Goal: Task Accomplishment & Management: Complete application form

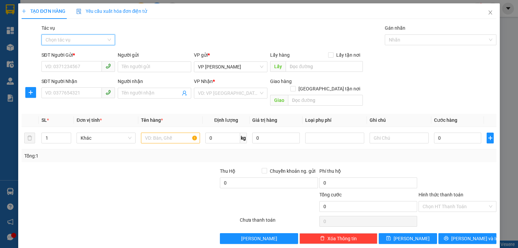
click at [78, 39] on input "Tác vụ" at bounding box center [76, 40] width 61 height 10
click at [72, 62] on div "Nhập hàng kho nhận" at bounding box center [77, 63] width 65 height 7
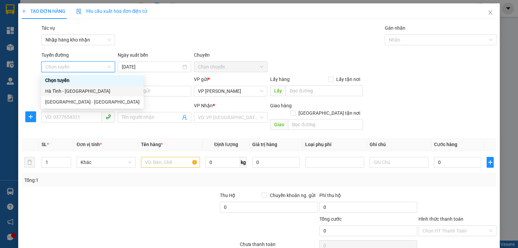
click at [75, 93] on div "Hà Tĩnh - [GEOGRAPHIC_DATA]" at bounding box center [92, 90] width 94 height 7
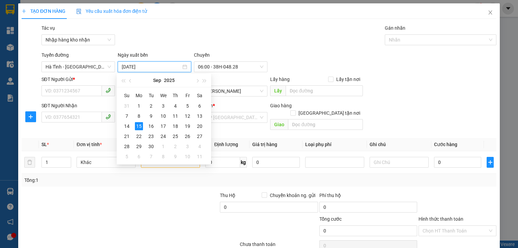
click at [160, 69] on input "[DATE]" at bounding box center [151, 66] width 59 height 7
click at [130, 124] on div "14" at bounding box center [127, 126] width 8 height 8
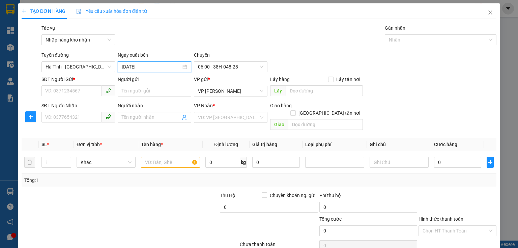
type input "14/09/2025"
click at [237, 69] on span "06:00 - 38H-048.28" at bounding box center [230, 67] width 65 height 10
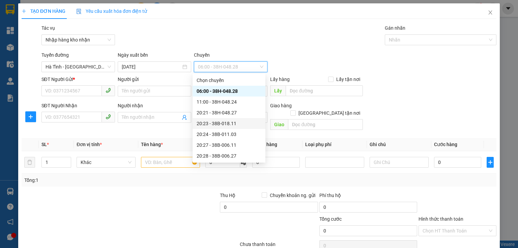
click at [230, 124] on div "20:23 - 38B-018.11" at bounding box center [229, 123] width 65 height 7
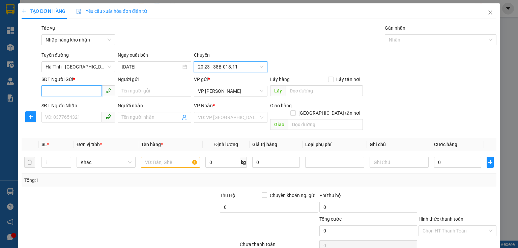
click at [52, 93] on input "SĐT Người Gửi *" at bounding box center [71, 90] width 60 height 11
type input "000000000000"
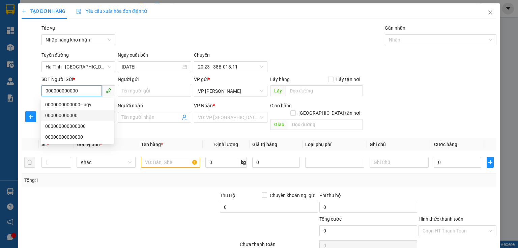
click at [65, 117] on div "000000000000" at bounding box center [77, 115] width 65 height 7
type input "0347300558"
type input "xanh thúy"
type input "xuân song"
type input "120.000"
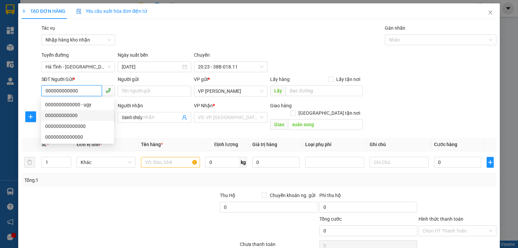
type input "120.000"
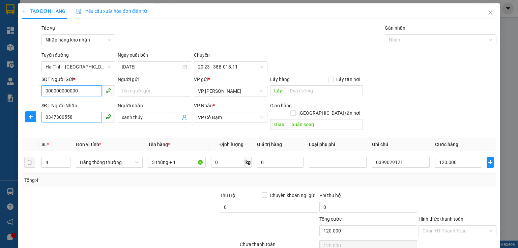
type input "000000000000"
click at [77, 121] on input "0347300558" at bounding box center [71, 117] width 60 height 11
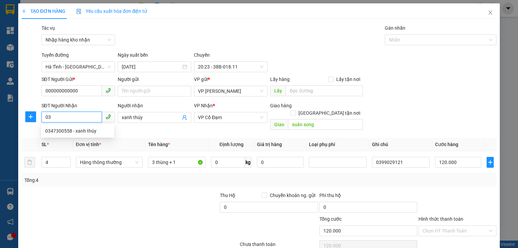
type input "0"
type input "0389393313"
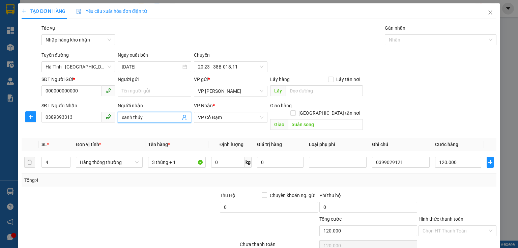
click at [151, 118] on input "xanh thúy" at bounding box center [151, 117] width 59 height 7
type input "x"
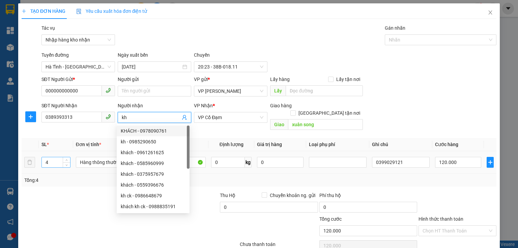
type input "kh"
click at [48, 157] on input "4" at bounding box center [56, 162] width 28 height 10
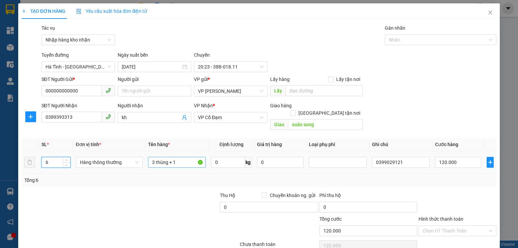
type input "6"
click at [189, 157] on input "3 thùng + 1" at bounding box center [177, 162] width 58 height 11
type input "3"
type input "6 kiện chân máy"
click at [463, 157] on input "120.000" at bounding box center [458, 162] width 46 height 11
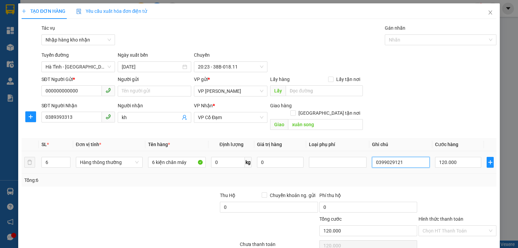
click at [407, 159] on input "0399029121" at bounding box center [401, 162] width 58 height 11
type input "0"
click at [227, 85] on div "VP gửi *" at bounding box center [231, 81] width 74 height 10
click at [236, 94] on span "VP [PERSON_NAME]" at bounding box center [230, 91] width 65 height 10
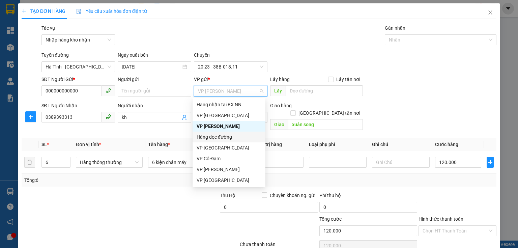
click at [230, 139] on div "Hàng dọc đường" at bounding box center [229, 136] width 65 height 7
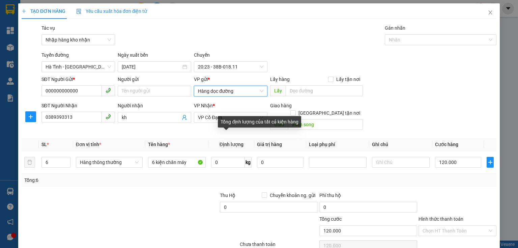
click at [229, 121] on div "Tổng định lượng của tất cả kiện hàng" at bounding box center [259, 121] width 83 height 11
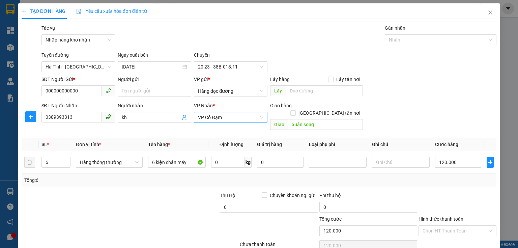
click at [232, 116] on span "VP Cổ Đạm" at bounding box center [230, 117] width 65 height 10
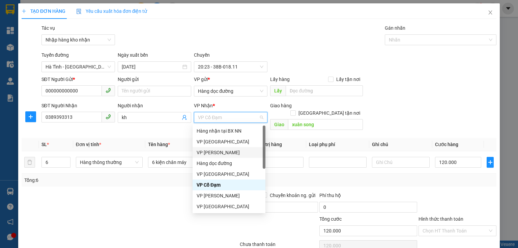
click at [225, 151] on div "VP [PERSON_NAME]" at bounding box center [229, 152] width 65 height 7
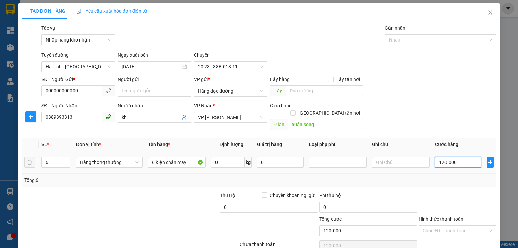
click at [458, 157] on input "120.000" at bounding box center [458, 162] width 46 height 11
type input "0"
type input "3"
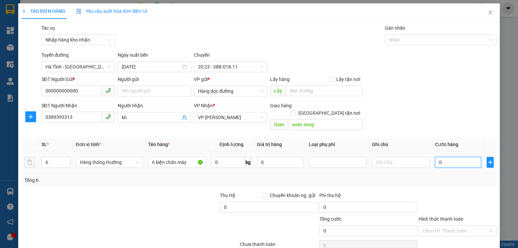
type input "3"
type input "03"
type input "0"
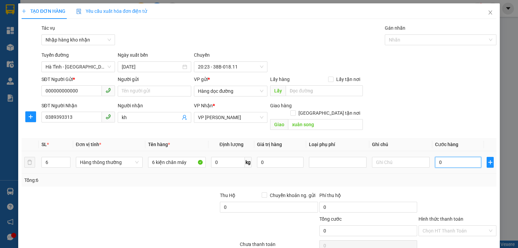
click at [435, 157] on input "0" at bounding box center [458, 162] width 46 height 11
type input "30"
type input "300"
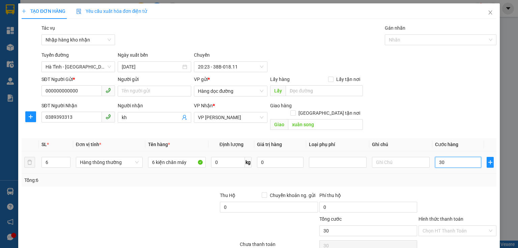
type input "300"
type input "300.000"
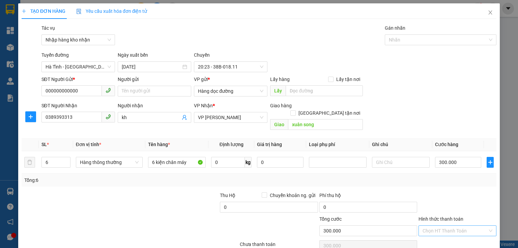
click at [442, 226] on input "Hình thức thanh toán" at bounding box center [455, 231] width 65 height 10
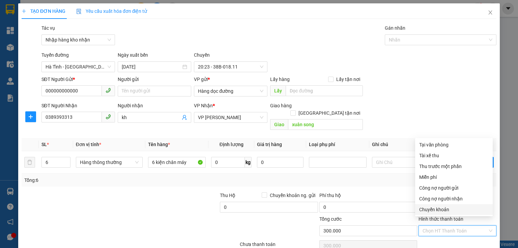
click at [441, 210] on div "Chuyển khoản" at bounding box center [453, 209] width 69 height 7
type input "0"
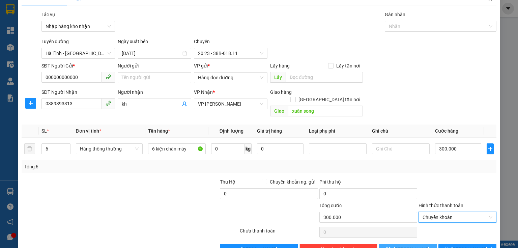
scroll to position [25, 0]
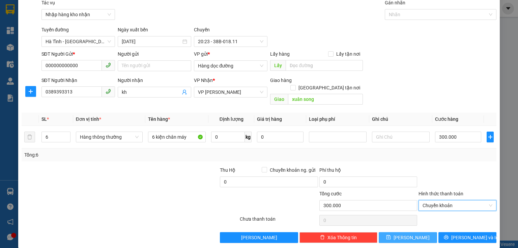
click at [405, 234] on span "[PERSON_NAME]" at bounding box center [412, 237] width 36 height 7
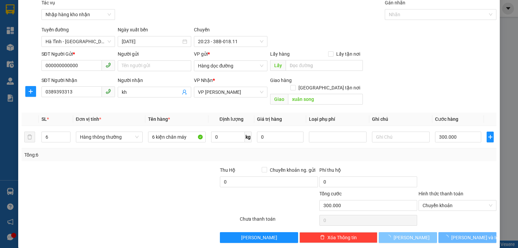
type input "0"
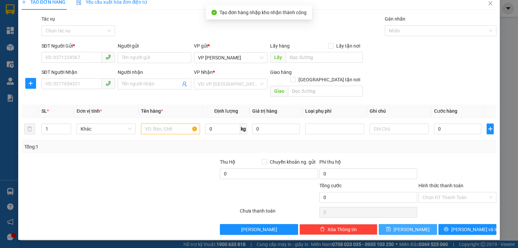
scroll to position [1, 0]
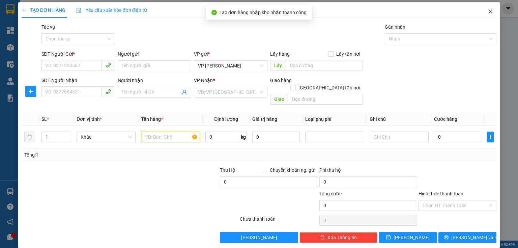
click at [485, 8] on span "Close" at bounding box center [490, 11] width 19 height 19
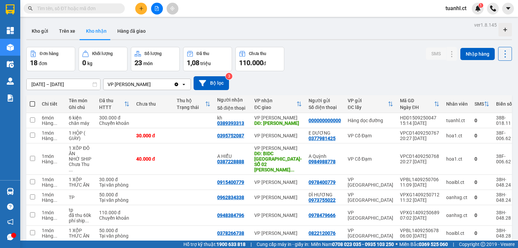
click at [97, 31] on button "Kho nhận" at bounding box center [96, 31] width 31 height 16
click at [436, 119] on icon at bounding box center [438, 120] width 5 height 5
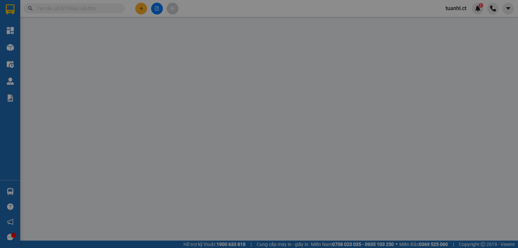
type input "000000000000"
type input "0389393313"
type input "kh"
type input "xuân song"
type input "300.000"
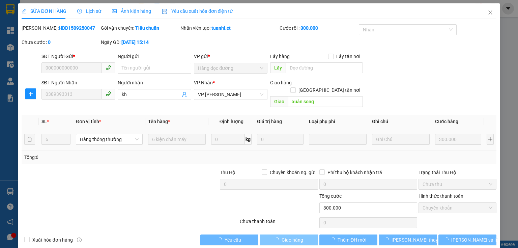
click at [299, 236] on span "Giao hàng" at bounding box center [293, 239] width 22 height 7
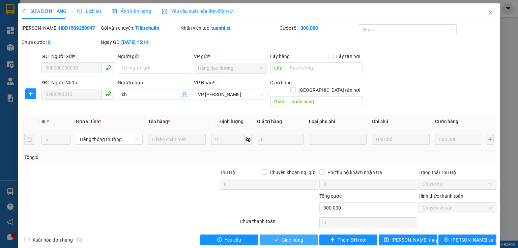
click at [293, 236] on span "Giao hàng" at bounding box center [293, 239] width 22 height 7
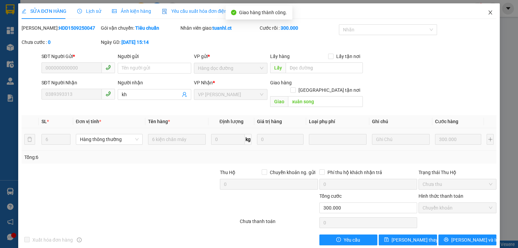
click at [488, 12] on icon "close" at bounding box center [490, 12] width 5 height 5
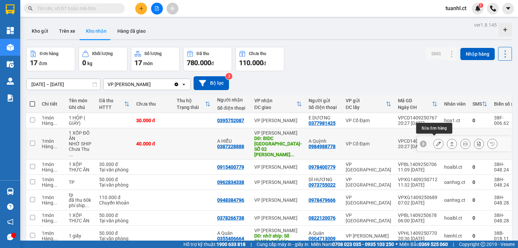
click at [436, 142] on icon at bounding box center [438, 143] width 5 height 5
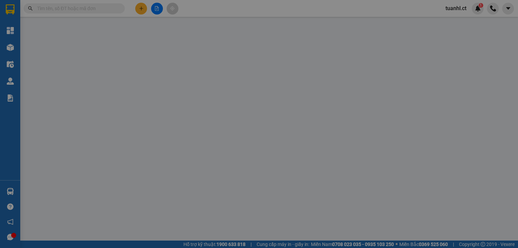
type input "0984988778"
type input "A Quỳnh"
type input "0387228888"
type input "A HIỂU"
type input "BIDC HÀ NỘI-SỐ 02 TRẦN HƯNG ĐẠO,PHƯỜNG PHAN CHU TRINH,QUẬN HOÀN KIẾM"
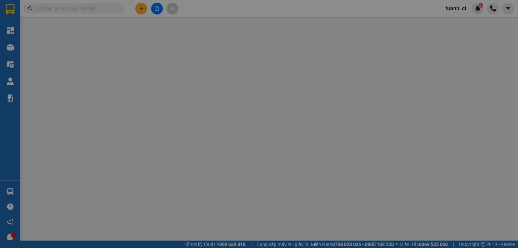
type input "40.000"
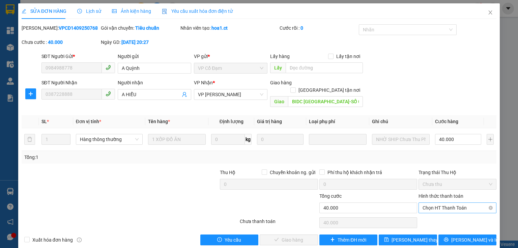
click at [460, 203] on span "Chọn HT Thanh Toán" at bounding box center [458, 208] width 70 height 10
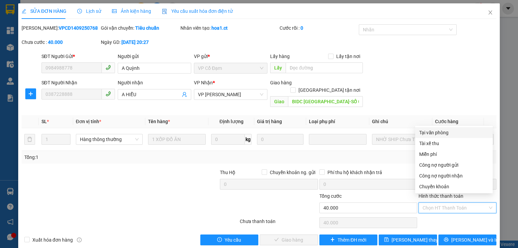
click at [438, 131] on div "Tại văn phòng" at bounding box center [453, 132] width 69 height 7
type input "0"
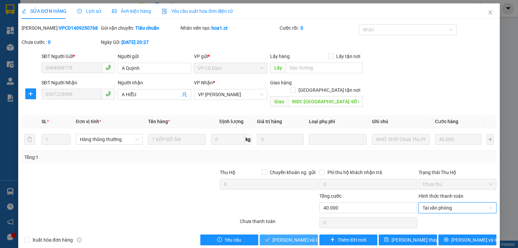
click at [286, 236] on span "[PERSON_NAME] và Giao hàng" at bounding box center [305, 239] width 65 height 7
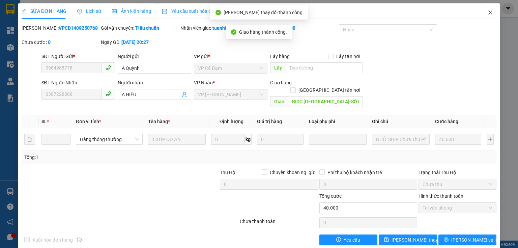
click at [488, 13] on icon "close" at bounding box center [490, 12] width 5 height 5
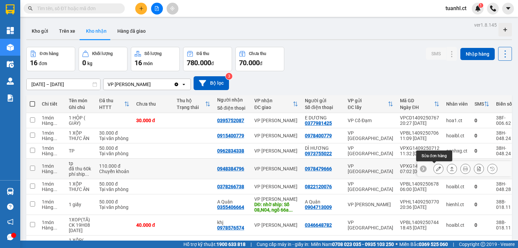
click at [436, 170] on icon at bounding box center [438, 168] width 5 height 5
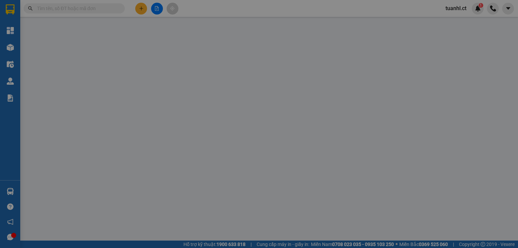
type input "0978479666"
type input "0948384796"
type input "110.000"
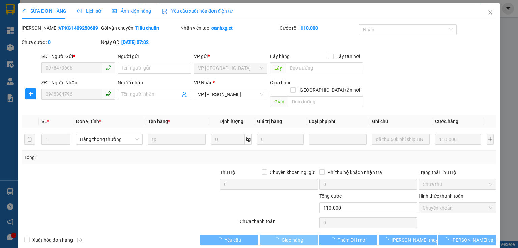
click at [293, 236] on span "Giao hàng" at bounding box center [293, 239] width 22 height 7
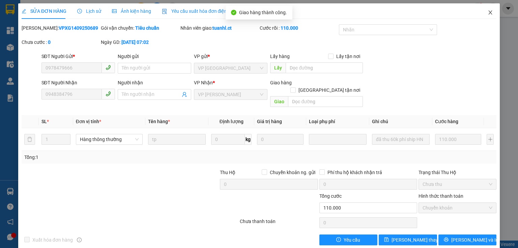
click at [488, 11] on icon "close" at bounding box center [490, 12] width 5 height 5
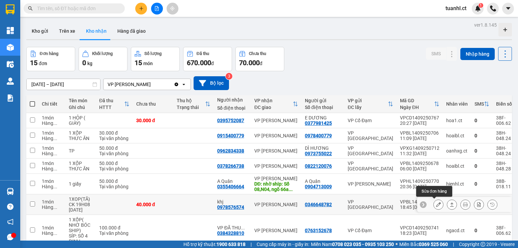
click at [436, 205] on icon at bounding box center [438, 204] width 5 height 5
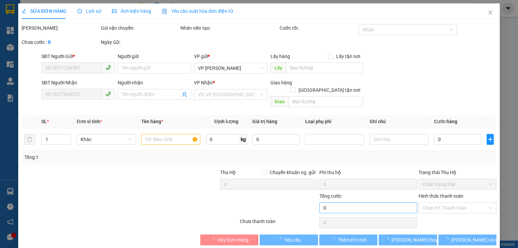
type input "0346648782"
type input "0978576574"
type input "khj"
type input "40.000"
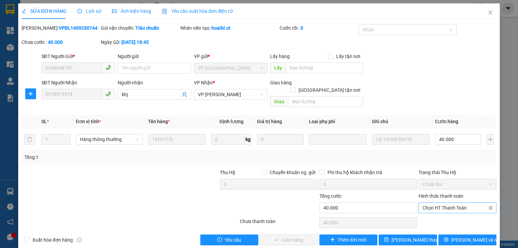
click at [432, 203] on span "Chọn HT Thanh Toán" at bounding box center [458, 208] width 70 height 10
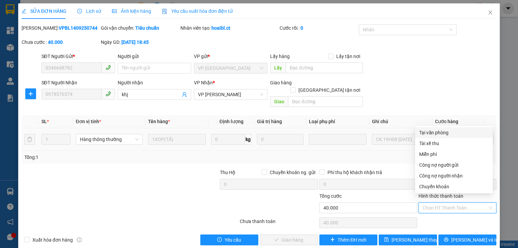
click at [424, 134] on div "Tại văn phòng" at bounding box center [453, 132] width 69 height 7
type input "0"
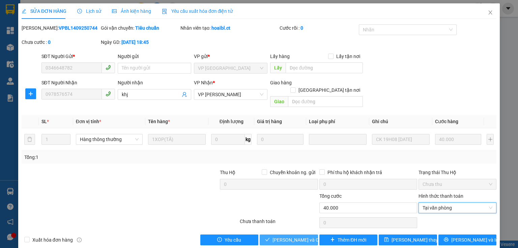
click at [292, 236] on span "[PERSON_NAME] và Giao hàng" at bounding box center [305, 239] width 65 height 7
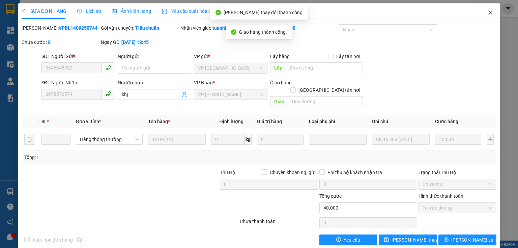
click at [488, 10] on icon "close" at bounding box center [490, 12] width 5 height 5
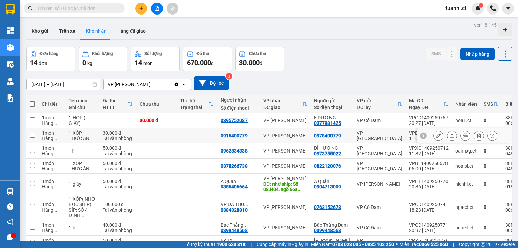
click at [438, 133] on button at bounding box center [438, 136] width 9 height 12
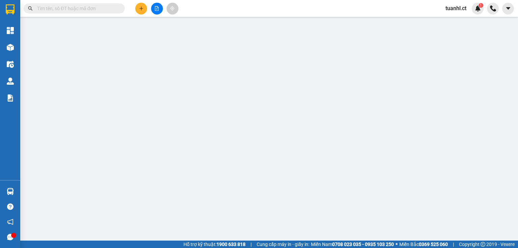
type input "0978400779"
type input "0915400779"
type input "30.000"
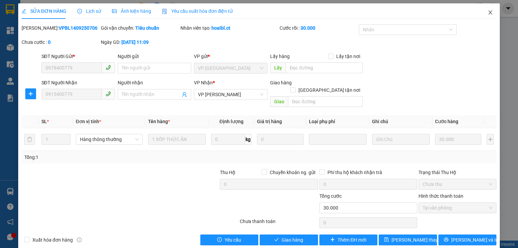
click at [488, 15] on icon "close" at bounding box center [490, 12] width 5 height 5
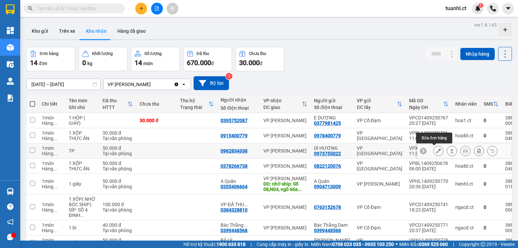
click at [436, 151] on icon at bounding box center [438, 150] width 5 height 5
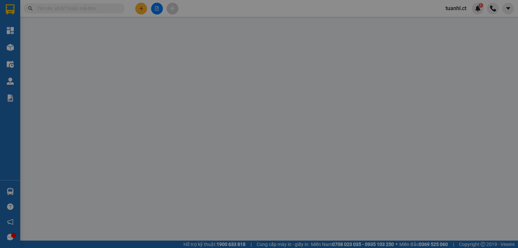
type input "0973755022"
type input "DÌ HƯƠNG"
type input "0962834338"
type input "50.000"
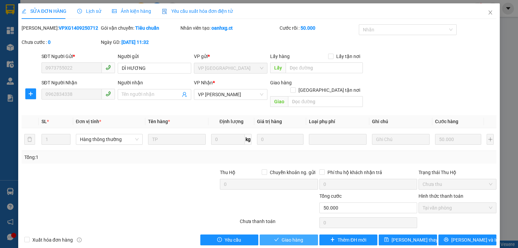
click at [285, 236] on span "Giao hàng" at bounding box center [293, 239] width 22 height 7
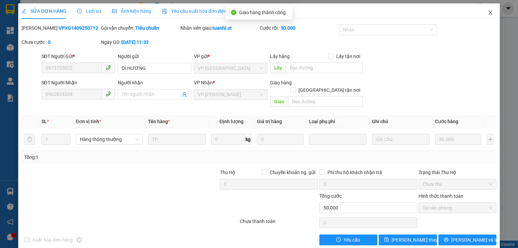
click at [489, 12] on icon "close" at bounding box center [491, 12] width 4 height 4
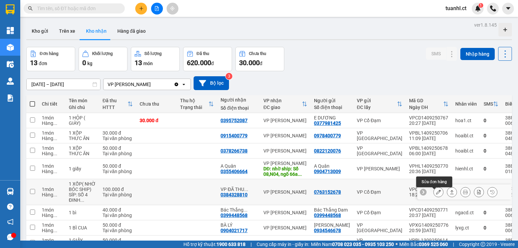
click at [436, 194] on icon at bounding box center [438, 192] width 5 height 5
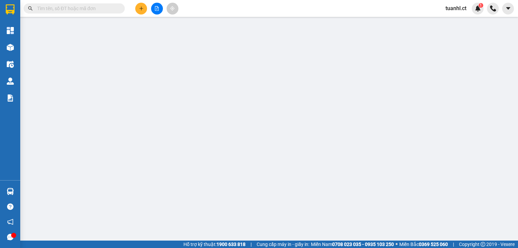
type input "0763152678"
type input "0384328810"
type input "VP ĐÃ THU 70K PHÍ SÍP"
type input "100.000"
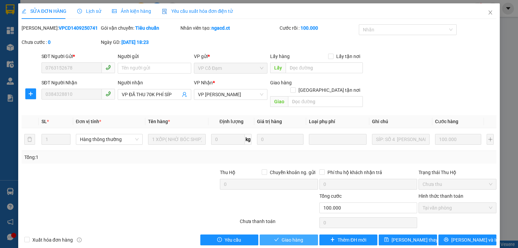
click at [278, 234] on button "Giao hàng" at bounding box center [289, 239] width 58 height 11
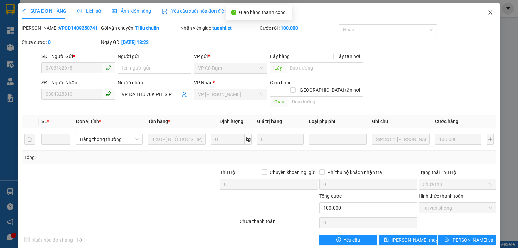
click at [488, 13] on icon "close" at bounding box center [490, 12] width 5 height 5
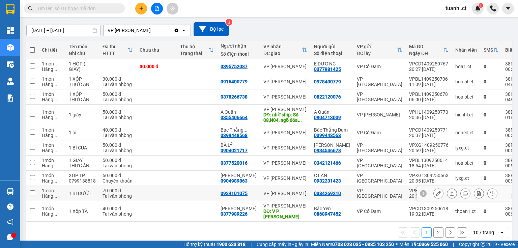
scroll to position [64, 0]
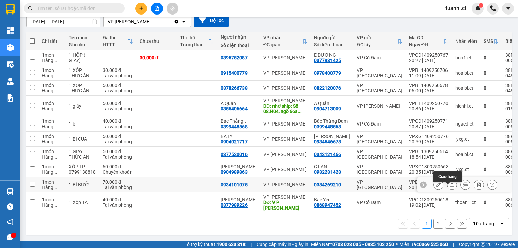
click at [436, 187] on icon at bounding box center [438, 184] width 5 height 5
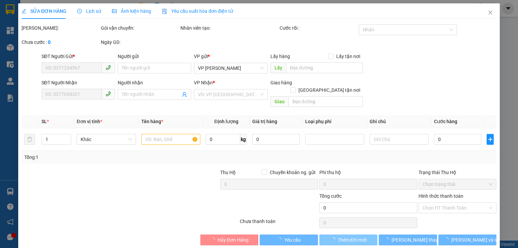
type input "0384269210"
type input "0934101075"
type input "70.000"
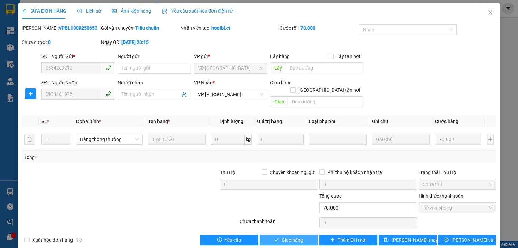
click at [286, 236] on span "Giao hàng" at bounding box center [293, 239] width 22 height 7
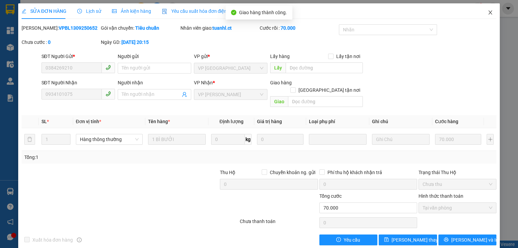
click at [488, 13] on icon "close" at bounding box center [490, 12] width 5 height 5
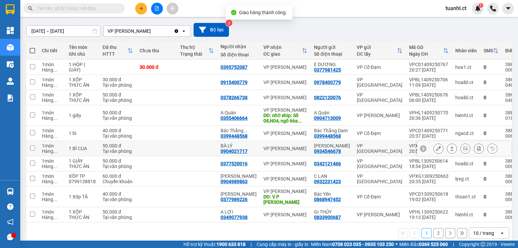
scroll to position [54, 0]
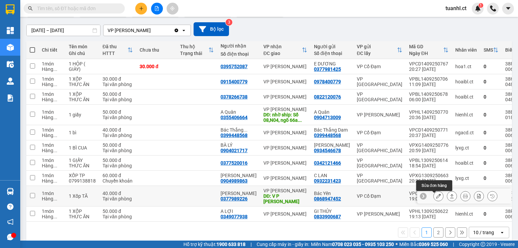
click at [434, 198] on button at bounding box center [438, 196] width 9 height 12
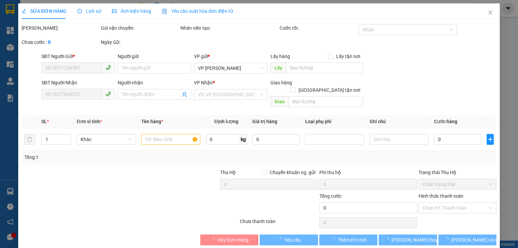
type input "0868947452"
type input "Bác Yên"
type input "0377989226"
type input "Anh Hiếu"
type input "V P Hoàng Liệt"
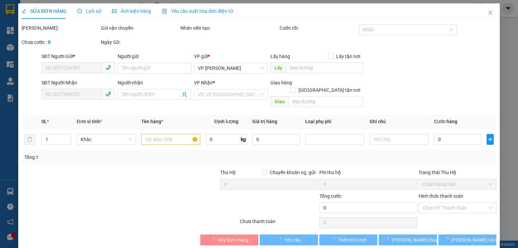
type input "40.000"
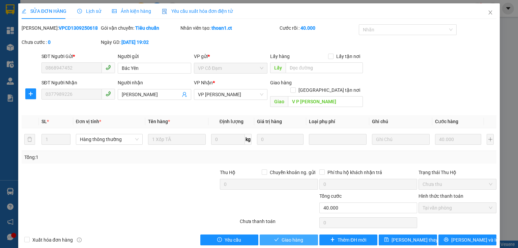
click at [282, 236] on span "Giao hàng" at bounding box center [293, 239] width 22 height 7
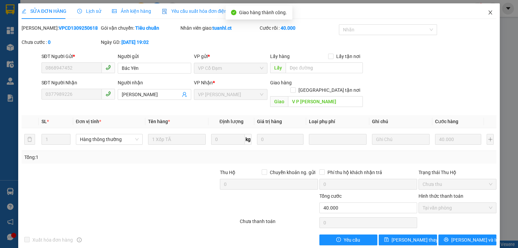
click at [488, 12] on icon "close" at bounding box center [490, 12] width 5 height 5
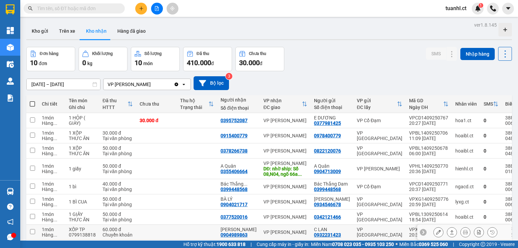
scroll to position [54, 0]
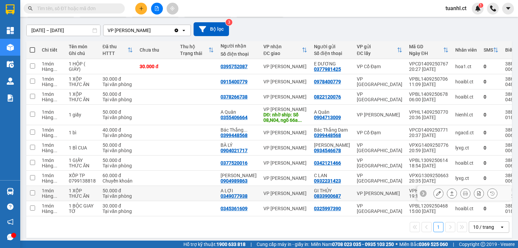
click at [434, 198] on button at bounding box center [438, 194] width 9 height 12
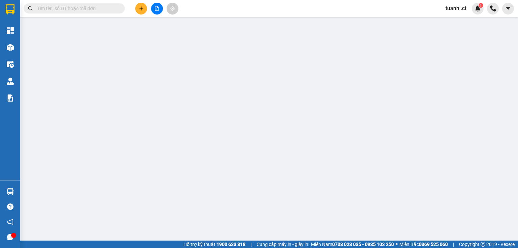
type input "0833900687"
type input "GI THỦY"
type input "0349077938"
type input "A LỢI"
type input "50.000"
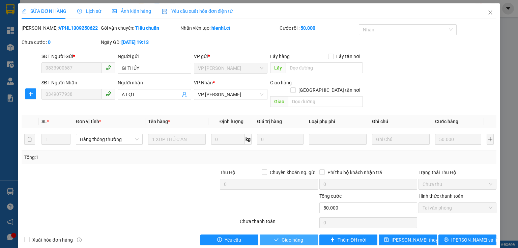
click at [278, 234] on button "Giao hàng" at bounding box center [289, 239] width 58 height 11
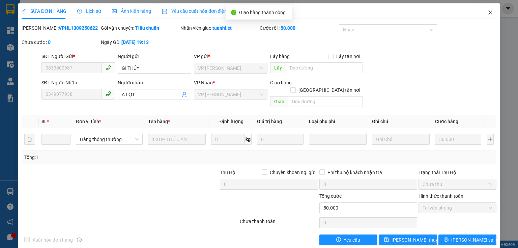
click at [488, 13] on icon "close" at bounding box center [490, 12] width 5 height 5
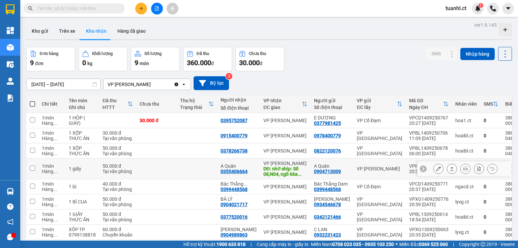
click at [434, 167] on button at bounding box center [438, 169] width 9 height 12
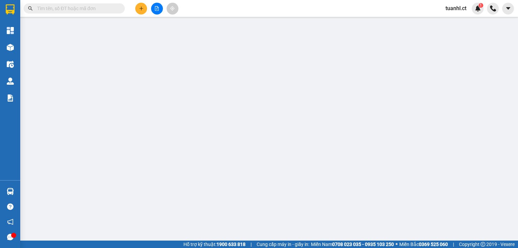
type input "0904713009"
type input "A Quân"
type input "0355406664"
type input "A Quân"
type input "nhờ ship: Số 08,N04, ngõ 66a Triều Khúc, khu tái định cư,xã Tân Triều, huyện Th…"
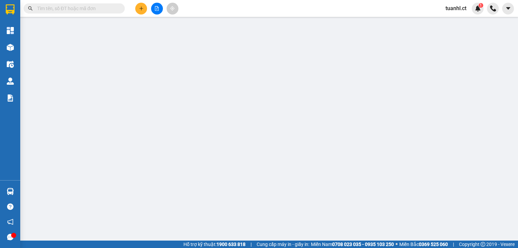
type input "50.000"
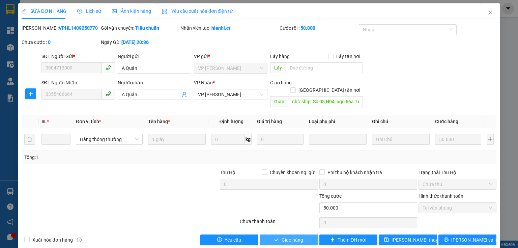
click at [290, 236] on span "Giao hàng" at bounding box center [293, 239] width 22 height 7
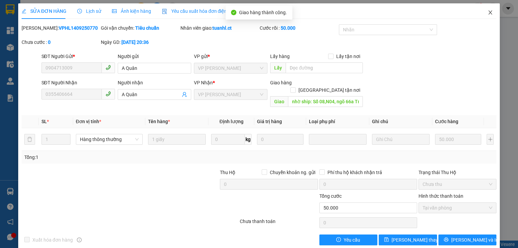
click at [488, 12] on icon "close" at bounding box center [490, 12] width 5 height 5
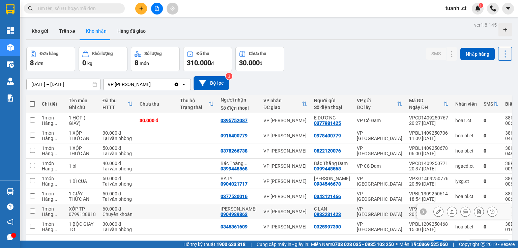
scroll to position [27, 0]
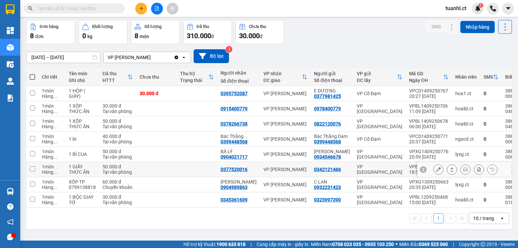
click at [433, 171] on div at bounding box center [438, 169] width 10 height 10
click at [434, 187] on button at bounding box center [438, 185] width 9 height 12
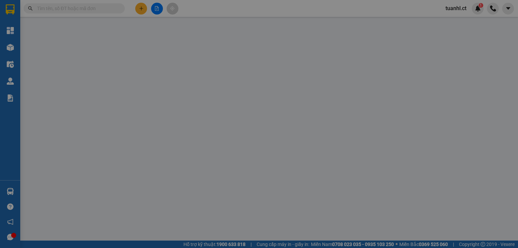
type input "0932231423"
type input "C LAN"
type input "0904989863"
type input "DUY KHÁNH"
type input "60.000"
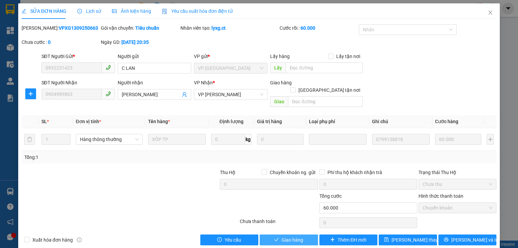
click at [288, 236] on span "Giao hàng" at bounding box center [293, 239] width 22 height 7
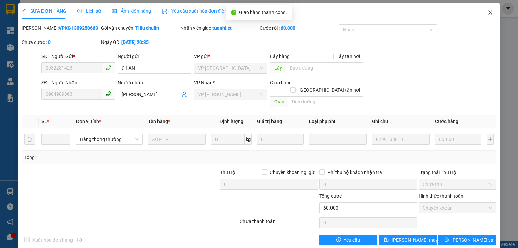
click at [488, 10] on icon "close" at bounding box center [490, 12] width 5 height 5
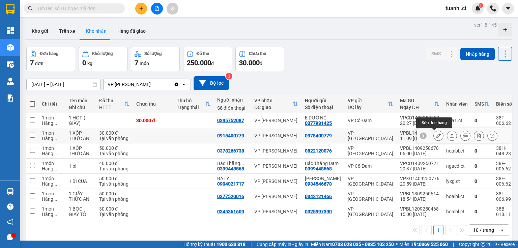
click at [436, 136] on icon at bounding box center [438, 135] width 5 height 5
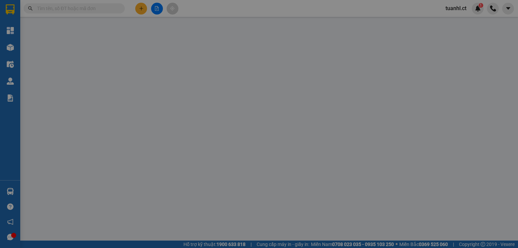
type input "0978400779"
type input "0915400779"
type input "30.000"
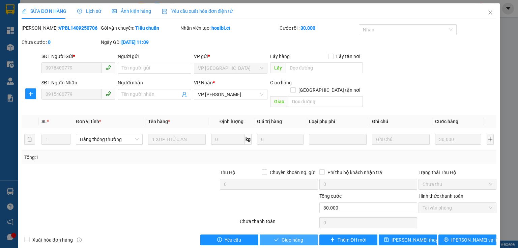
click at [290, 236] on span "Giao hàng" at bounding box center [293, 239] width 22 height 7
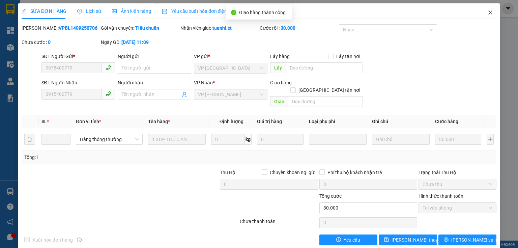
click at [488, 13] on icon "close" at bounding box center [490, 12] width 5 height 5
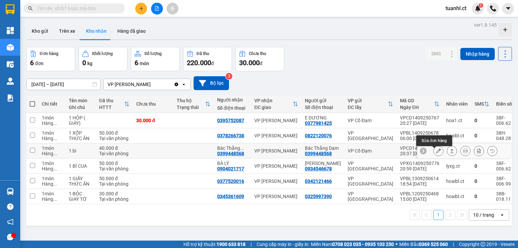
click at [436, 151] on icon at bounding box center [438, 150] width 5 height 5
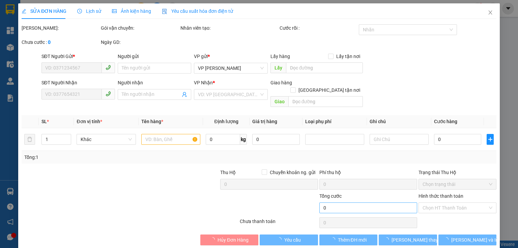
type input "0399448568"
type input "Bác Thắng Dam"
type input "0399448568"
type input "Bác Thắng Dam"
type input "40.000"
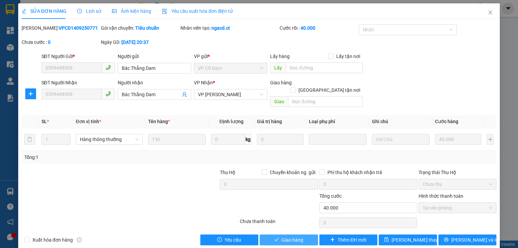
click at [290, 236] on span "Giao hàng" at bounding box center [293, 239] width 22 height 7
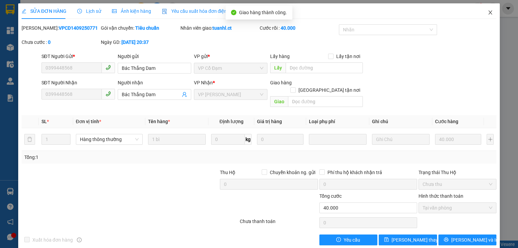
click at [488, 12] on icon "close" at bounding box center [490, 12] width 5 height 5
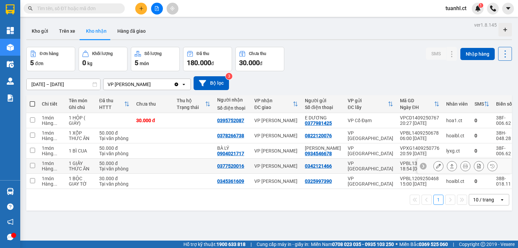
click at [436, 164] on icon at bounding box center [438, 166] width 5 height 5
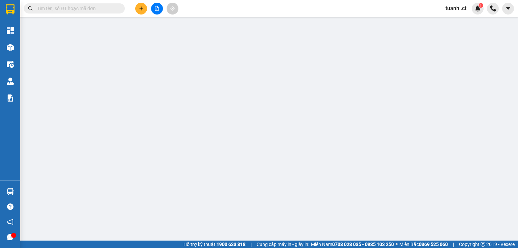
type input "0342121466"
type input "0377520016"
type input "50.000"
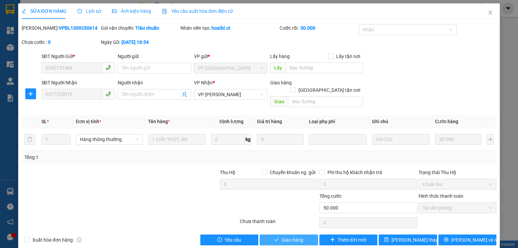
click at [278, 234] on button "Giao hàng" at bounding box center [289, 239] width 58 height 11
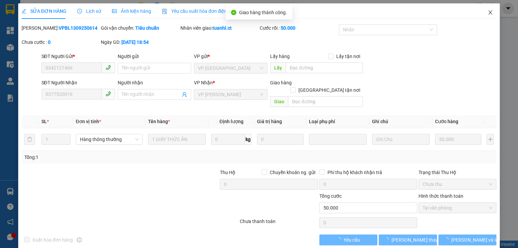
click at [488, 11] on icon "close" at bounding box center [490, 12] width 5 height 5
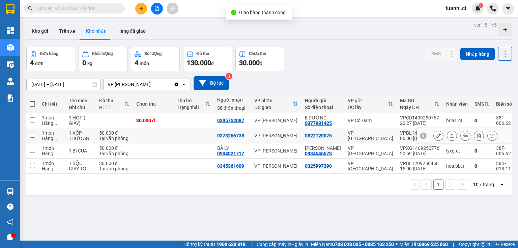
click at [436, 134] on icon at bounding box center [438, 135] width 5 height 5
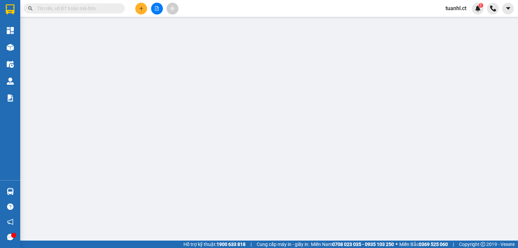
type input "0822120076"
type input "0378266738"
type input "50.000"
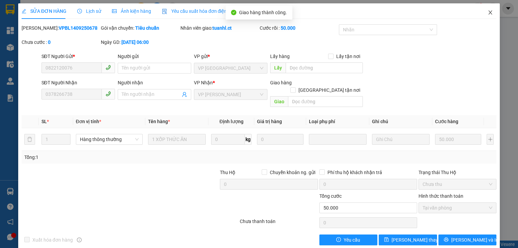
click at [488, 13] on icon "close" at bounding box center [490, 12] width 5 height 5
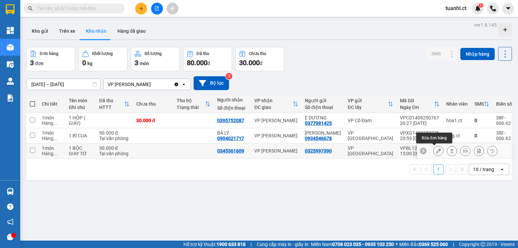
click at [436, 149] on icon at bounding box center [438, 150] width 5 height 5
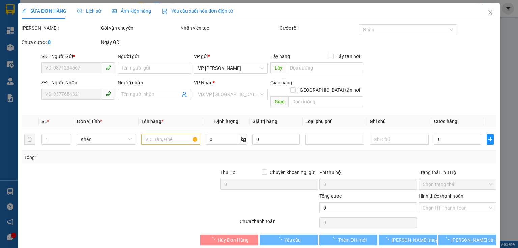
type input "0325997390"
type input "0345361609"
type input "30.000"
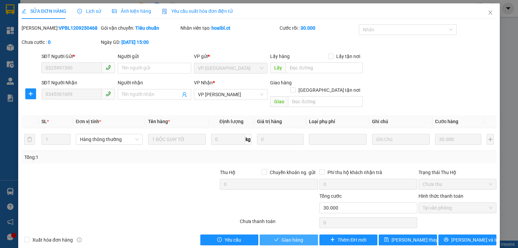
click at [282, 236] on span "Giao hàng" at bounding box center [293, 239] width 22 height 7
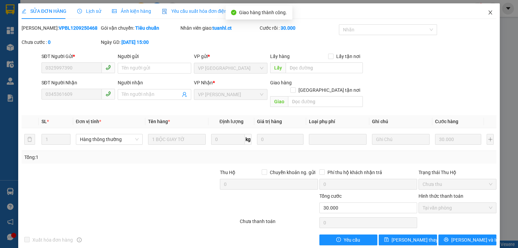
click at [488, 15] on icon "close" at bounding box center [490, 12] width 5 height 5
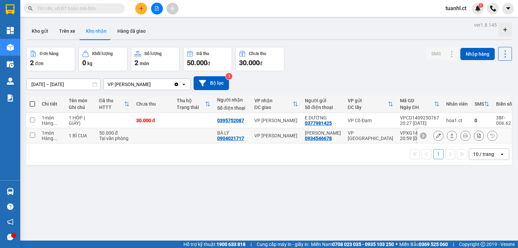
click at [436, 134] on icon at bounding box center [438, 135] width 5 height 5
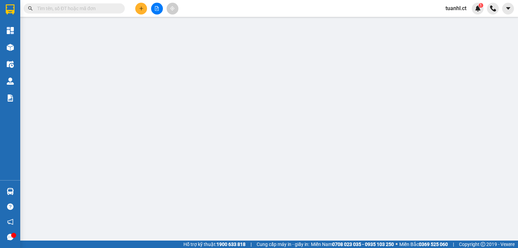
type input "0934546678"
type input "ANH CHUNG"
type input "0904021717"
type input "BÀ LÝ"
type input "50.000"
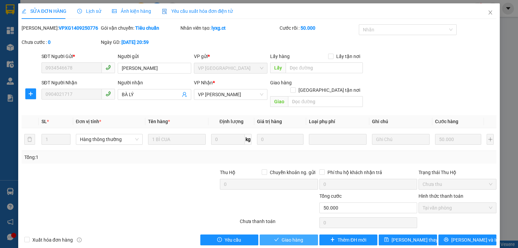
click at [286, 236] on span "Giao hàng" at bounding box center [293, 239] width 22 height 7
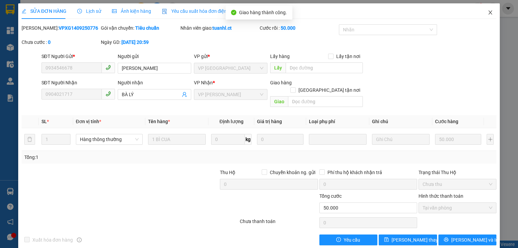
click at [488, 10] on icon "close" at bounding box center [490, 12] width 5 height 5
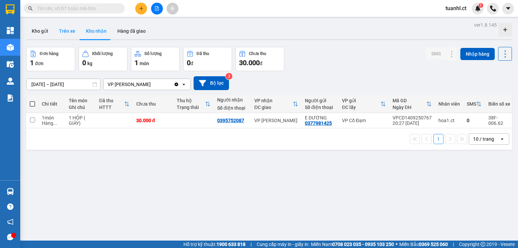
click at [72, 30] on button "Trên xe" at bounding box center [67, 31] width 27 height 16
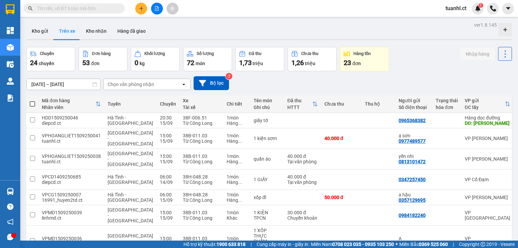
click at [144, 83] on div "Chọn văn phòng nhận" at bounding box center [131, 84] width 47 height 7
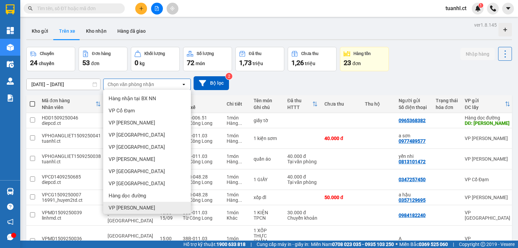
click at [126, 208] on span "VP [PERSON_NAME]" at bounding box center [132, 207] width 47 height 7
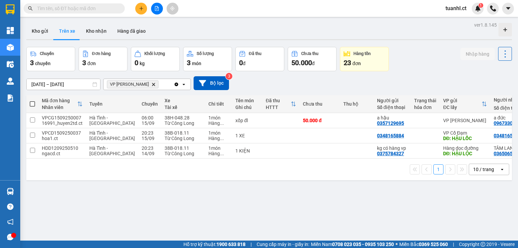
click at [142, 7] on icon "plus" at bounding box center [141, 8] width 5 height 5
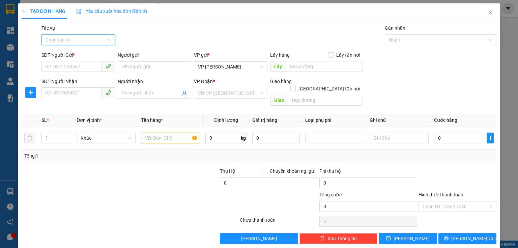
click at [69, 41] on input "Tác vụ" at bounding box center [76, 40] width 61 height 10
click at [63, 62] on div "Nhập hàng kho nhận" at bounding box center [77, 63] width 65 height 7
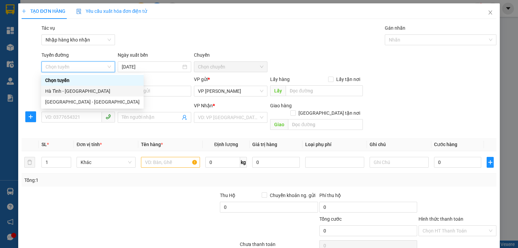
click at [82, 89] on div "Hà Tĩnh - [GEOGRAPHIC_DATA]" at bounding box center [92, 90] width 94 height 7
type input "[DATE]"
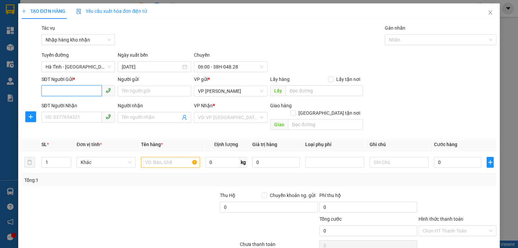
click at [79, 93] on input "SĐT Người Gửi *" at bounding box center [71, 90] width 60 height 11
type input "00000000000"
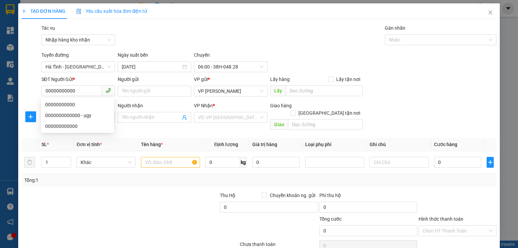
click at [90, 217] on div at bounding box center [90, 227] width 139 height 24
click at [62, 118] on input "SĐT Người Nhận" at bounding box center [71, 117] width 60 height 11
click at [52, 116] on input "096978" at bounding box center [71, 117] width 60 height 11
click at [67, 118] on input "0963978" at bounding box center [71, 117] width 60 height 11
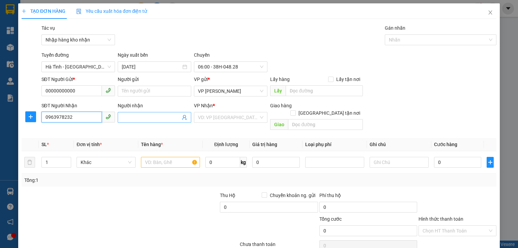
type input "0963978232"
click at [139, 115] on input "Người nhận" at bounding box center [151, 117] width 59 height 7
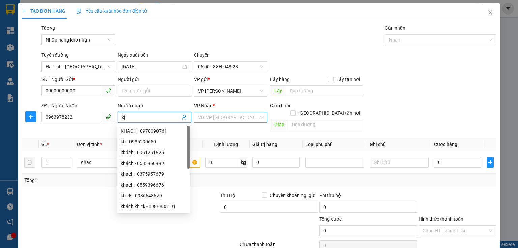
type input "kj"
click at [225, 120] on input "search" at bounding box center [228, 117] width 61 height 10
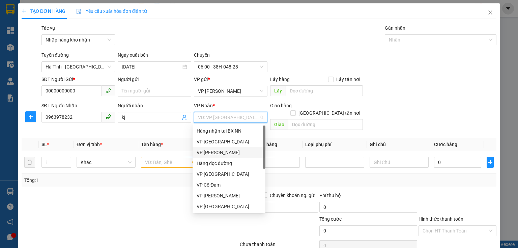
click at [219, 152] on div "VP [PERSON_NAME]" at bounding box center [229, 152] width 65 height 7
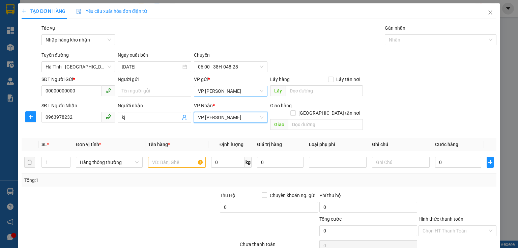
click at [240, 88] on span "VP [PERSON_NAME]" at bounding box center [230, 91] width 65 height 10
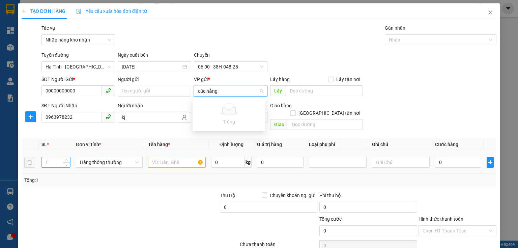
type input "cúc hằng"
click at [61, 157] on input "1" at bounding box center [56, 162] width 28 height 10
type input "2"
click at [157, 157] on input "text" at bounding box center [177, 162] width 58 height 11
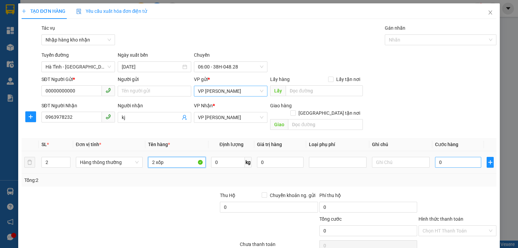
type input "2 xốp"
click at [441, 157] on input "0" at bounding box center [458, 162] width 46 height 11
type input "7"
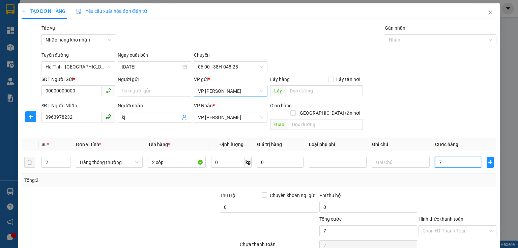
type input "70"
type input "70.000"
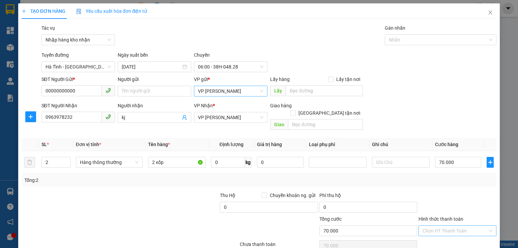
click at [460, 226] on input "Hình thức thanh toán" at bounding box center [455, 231] width 65 height 10
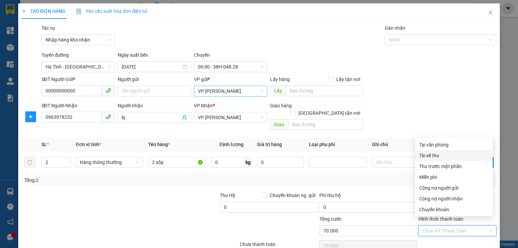
click at [437, 158] on div "Tài xế thu" at bounding box center [453, 155] width 69 height 7
type input "0"
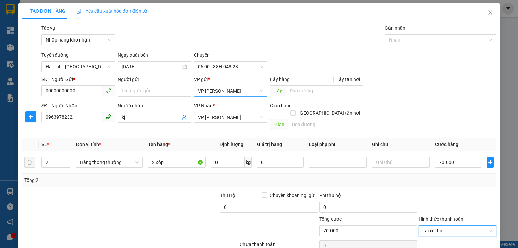
scroll to position [25, 0]
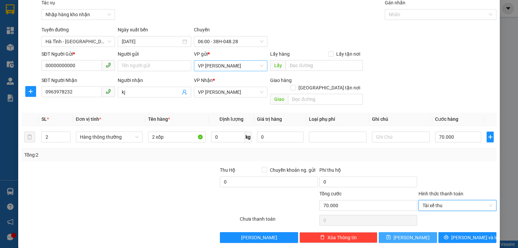
click at [407, 233] on button "[PERSON_NAME]" at bounding box center [408, 237] width 58 height 11
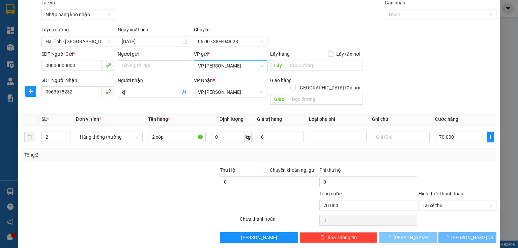
type input "1"
type input "0"
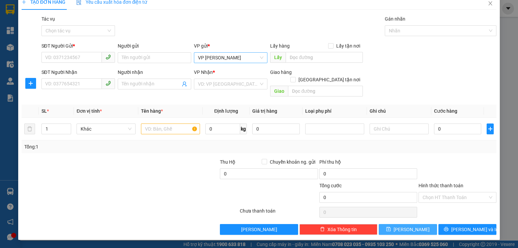
scroll to position [1, 0]
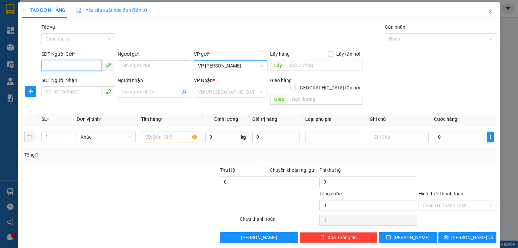
click at [69, 63] on input "SĐT Người Gửi *" at bounding box center [71, 65] width 60 height 11
type input "0000000000"
click at [39, 214] on div at bounding box center [130, 220] width 218 height 13
click at [69, 96] on input "SĐT Người Nhận" at bounding box center [71, 91] width 60 height 11
type input "0904614226"
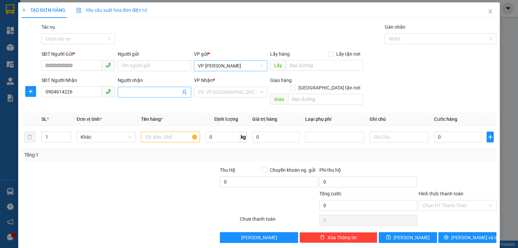
click at [135, 95] on input "Người nhận" at bounding box center [151, 91] width 59 height 7
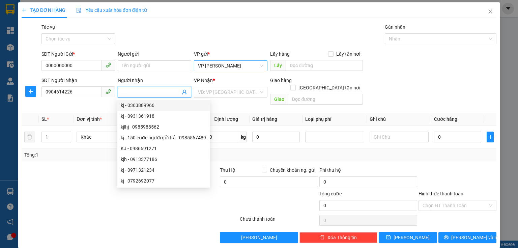
click at [133, 88] on span at bounding box center [155, 92] width 74 height 11
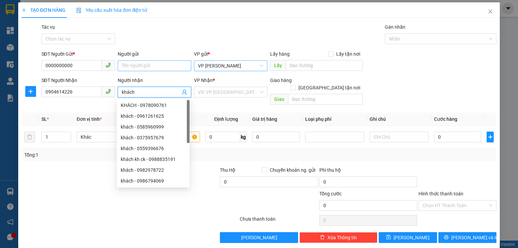
type input "khách"
click at [156, 65] on input "Người gửi" at bounding box center [155, 65] width 74 height 11
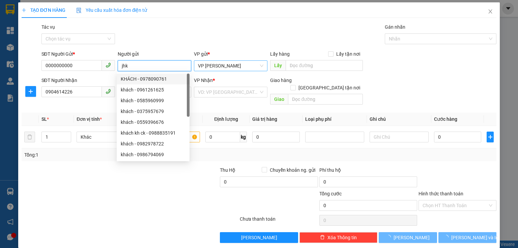
click at [229, 68] on span "VP [PERSON_NAME]" at bounding box center [230, 66] width 65 height 10
type input "jhk"
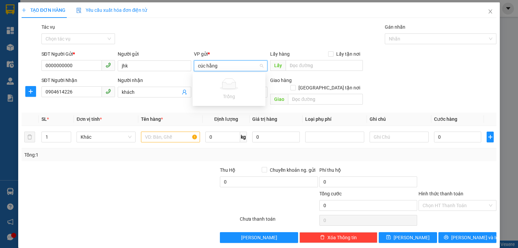
type input "cúc hằng"
click at [187, 214] on div at bounding box center [130, 220] width 218 height 13
click at [220, 92] on input "search" at bounding box center [228, 92] width 61 height 10
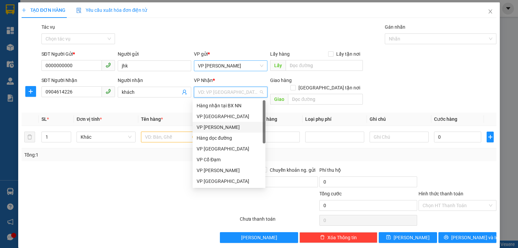
click at [218, 128] on div "VP [PERSON_NAME]" at bounding box center [229, 126] width 65 height 7
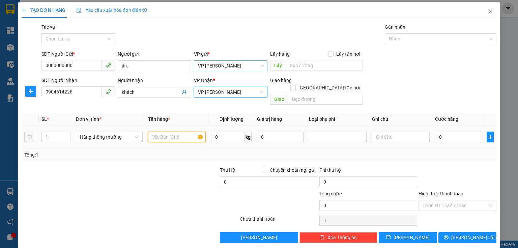
click at [172, 132] on input "text" at bounding box center [177, 137] width 58 height 11
type input "1 bì bưởi 55 kg"
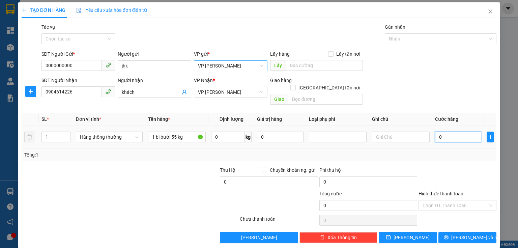
click at [439, 132] on input "0" at bounding box center [458, 137] width 46 height 11
type input "8"
type input "80"
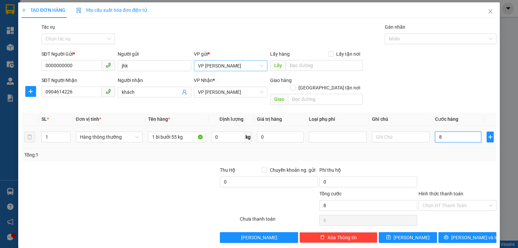
type input "80"
click at [227, 65] on span "VP [PERSON_NAME]" at bounding box center [230, 66] width 65 height 10
type input "80.000"
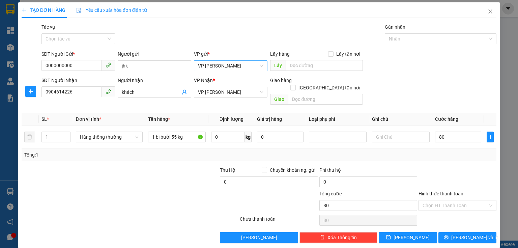
type input "80.000"
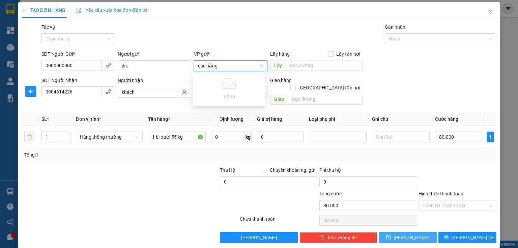
type input "cúc hằng"
click at [413, 232] on button "[PERSON_NAME]" at bounding box center [408, 237] width 58 height 11
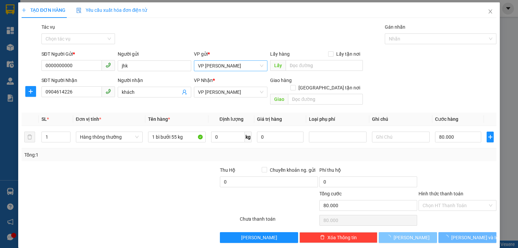
type input "0"
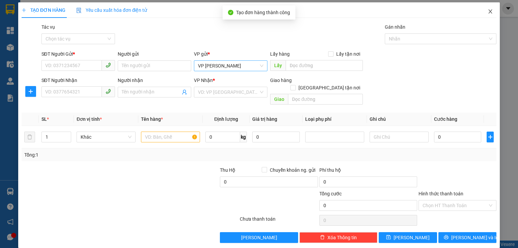
click at [488, 10] on icon "close" at bounding box center [490, 11] width 5 height 5
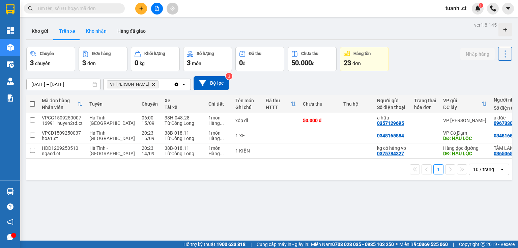
click at [94, 30] on button "Kho nhận" at bounding box center [96, 31] width 31 height 16
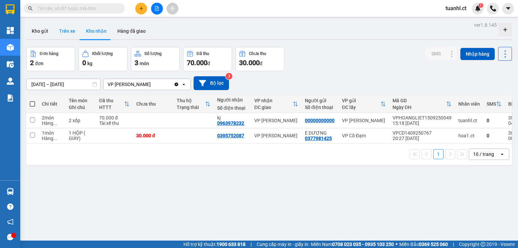
click at [66, 32] on button "Trên xe" at bounding box center [67, 31] width 27 height 16
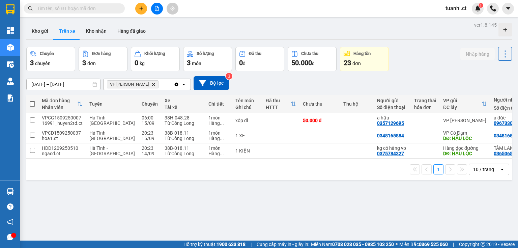
click at [78, 8] on input "text" at bounding box center [77, 8] width 80 height 7
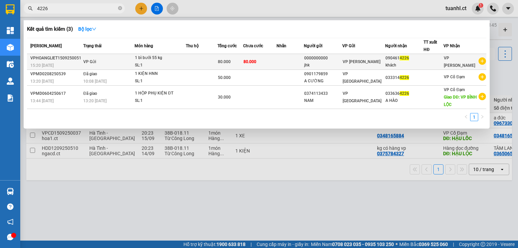
type input "4226"
click at [133, 60] on td "VP Gửi" at bounding box center [108, 62] width 53 height 16
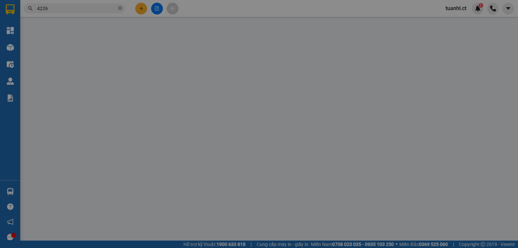
type input "0000000000"
type input "jhk"
type input "0904614226"
type input "khách"
type input "80.000"
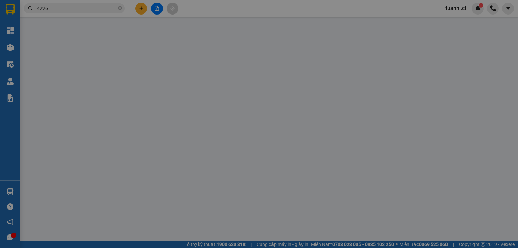
type input "80.000"
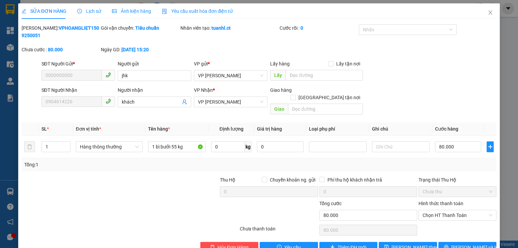
scroll to position [3, 0]
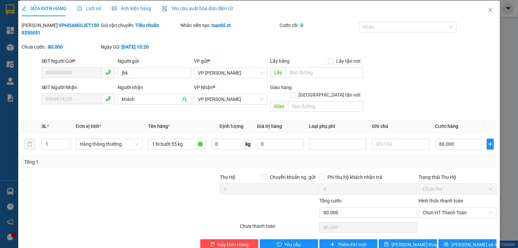
click at [506, 195] on div "SỬA ĐƠN HÀNG Lịch sử Ảnh kiện hàng Yêu cầu xuất hóa đơn điện tử Total Paid Fee …" at bounding box center [259, 124] width 518 height 248
click at [461, 241] on span "[PERSON_NAME] và In" at bounding box center [474, 244] width 47 height 7
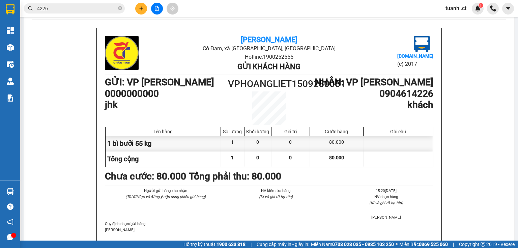
scroll to position [27, 0]
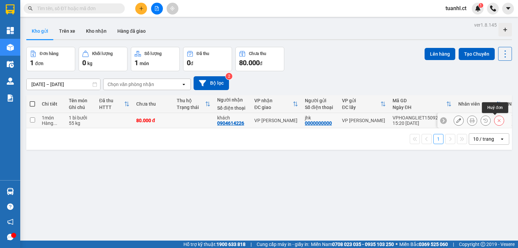
click at [494, 122] on button at bounding box center [498, 121] width 9 height 12
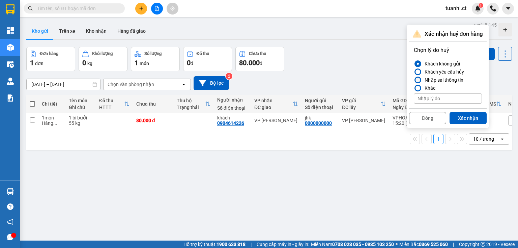
click at [419, 78] on div at bounding box center [418, 80] width 5 height 5
click at [414, 80] on input "Nhập sai thông tin" at bounding box center [414, 80] width 0 height 0
click at [472, 117] on button "Xác nhận" at bounding box center [468, 118] width 37 height 12
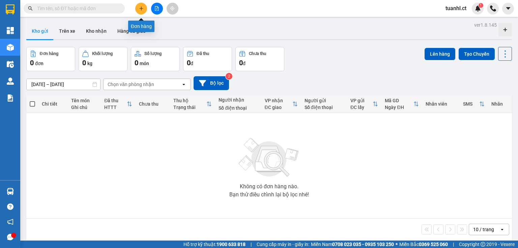
click at [144, 4] on button at bounding box center [141, 9] width 12 height 12
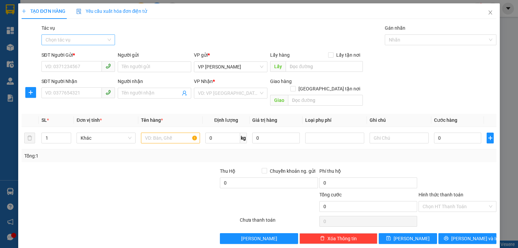
click at [85, 41] on input "Tác vụ" at bounding box center [76, 40] width 61 height 10
click at [79, 62] on div "Nhập hàng kho nhận" at bounding box center [77, 63] width 65 height 7
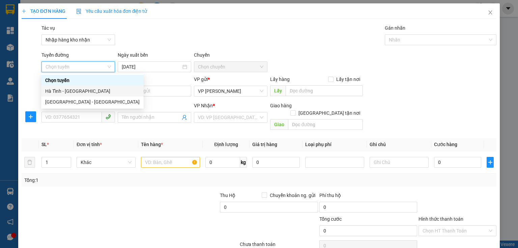
click at [72, 92] on div "Hà Tĩnh - [GEOGRAPHIC_DATA]" at bounding box center [92, 90] width 94 height 7
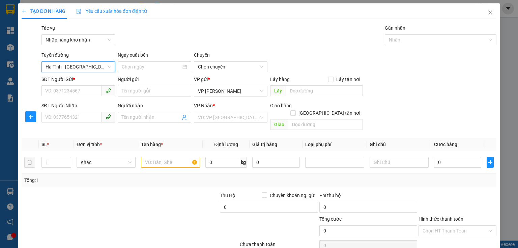
type input "[DATE]"
click at [87, 91] on input "SĐT Người Gửi *" at bounding box center [71, 90] width 60 height 11
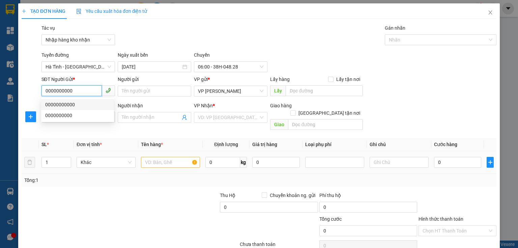
type input "0000000000"
click at [123, 176] on div "Tổng: 1" at bounding box center [259, 180] width 475 height 13
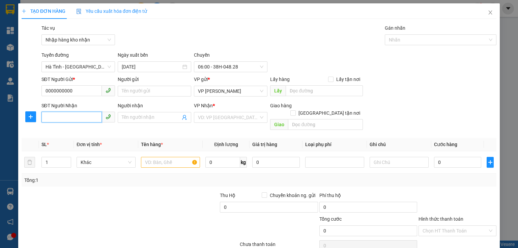
click at [65, 120] on input "SĐT Người Nhận" at bounding box center [71, 117] width 60 height 11
type input "0904614226"
click at [136, 113] on span at bounding box center [155, 117] width 74 height 11
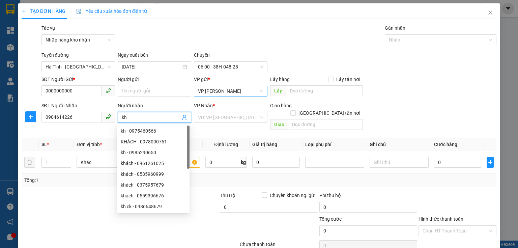
click at [228, 96] on div "VP [PERSON_NAME]" at bounding box center [231, 91] width 74 height 11
type input "kh"
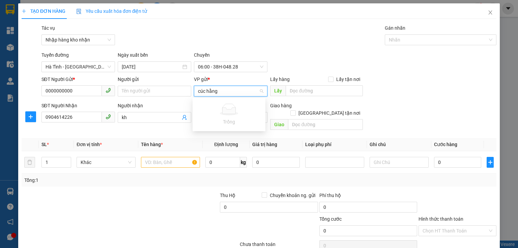
type input "cúc hằng"
click at [186, 194] on div at bounding box center [169, 204] width 99 height 24
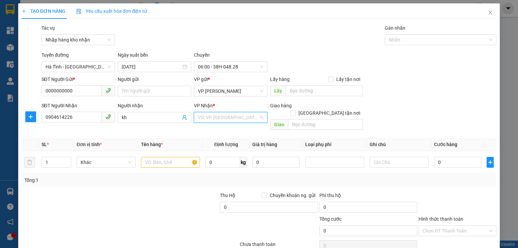
click at [225, 121] on input "search" at bounding box center [228, 117] width 61 height 10
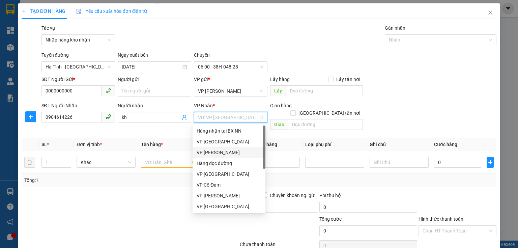
click at [217, 151] on div "VP [PERSON_NAME]" at bounding box center [229, 152] width 65 height 7
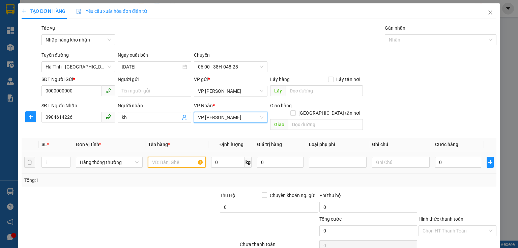
click at [151, 157] on input "text" at bounding box center [177, 162] width 58 height 11
type input "1 bì bưởi 55 kg"
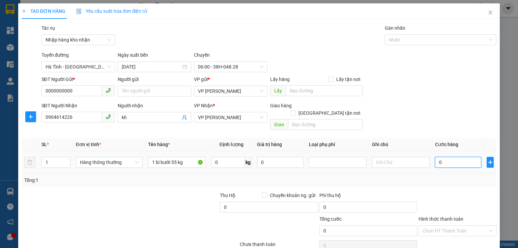
click at [442, 157] on input "0" at bounding box center [458, 162] width 46 height 11
type input "8"
type input "80"
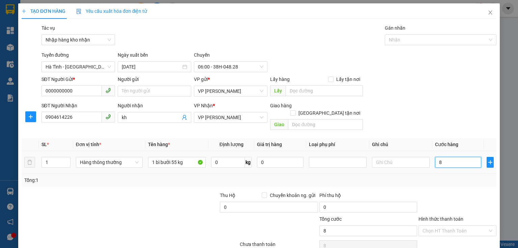
type input "80"
click at [232, 92] on span "VP [PERSON_NAME]" at bounding box center [230, 91] width 65 height 10
type input "80.000"
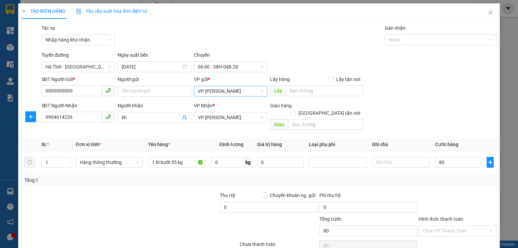
type input "80.000"
type input "cúc hằng"
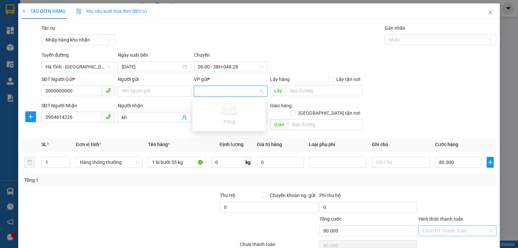
click at [457, 226] on input "Hình thức thanh toán" at bounding box center [455, 231] width 65 height 10
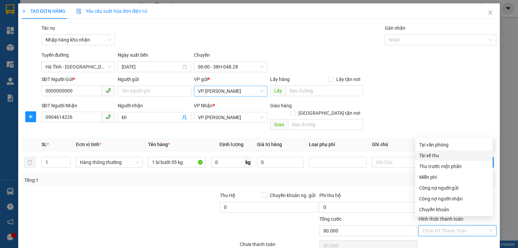
click at [425, 158] on div "Tài xế thu" at bounding box center [453, 155] width 69 height 7
type input "0"
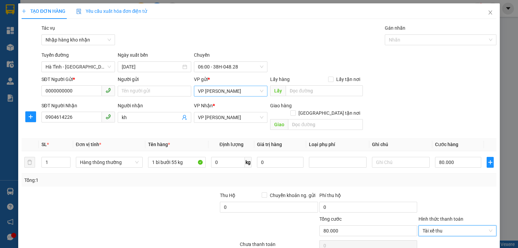
scroll to position [25, 0]
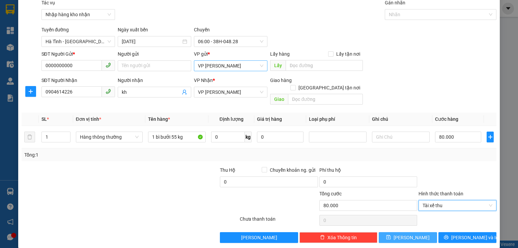
click at [408, 234] on span "[PERSON_NAME]" at bounding box center [412, 237] width 36 height 7
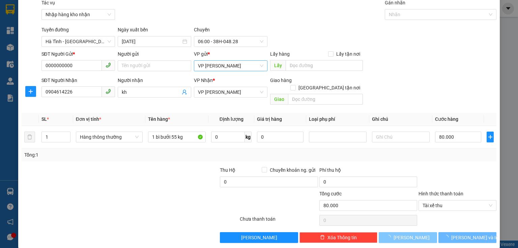
type input "0"
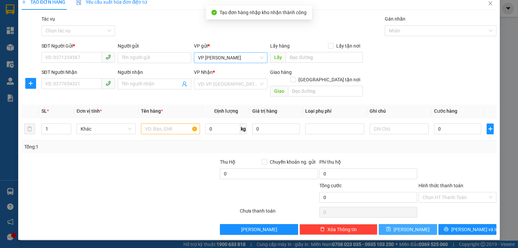
scroll to position [1, 0]
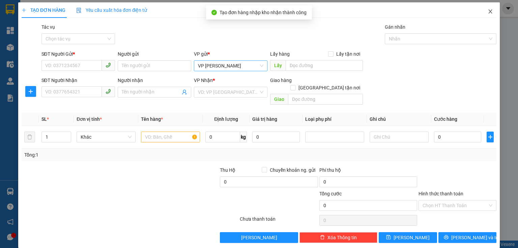
click at [489, 12] on icon "close" at bounding box center [491, 11] width 4 height 4
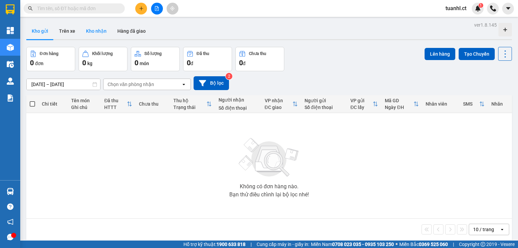
click at [92, 28] on button "Kho nhận" at bounding box center [96, 31] width 31 height 16
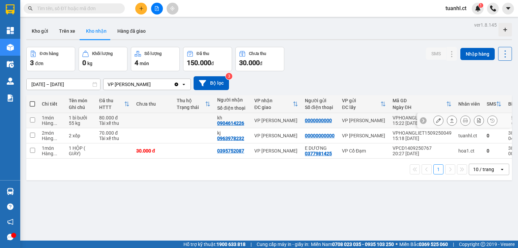
click at [436, 120] on icon at bounding box center [438, 120] width 5 height 5
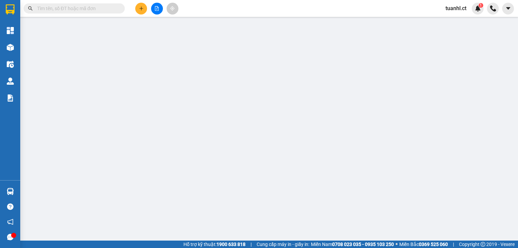
type input "0000000000"
type input "0904614226"
type input "kh"
type input "80.000"
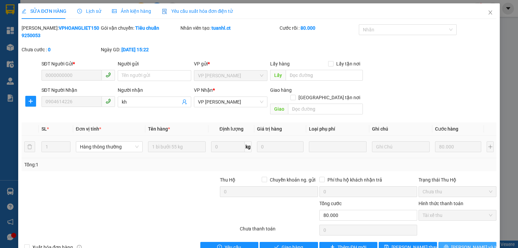
click at [471, 244] on span "[PERSON_NAME] và In" at bounding box center [474, 247] width 47 height 7
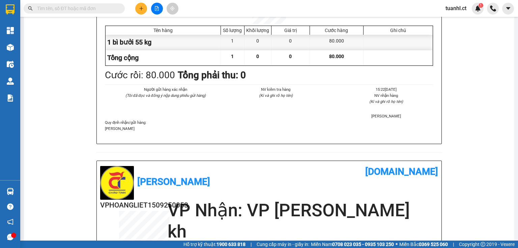
scroll to position [54, 0]
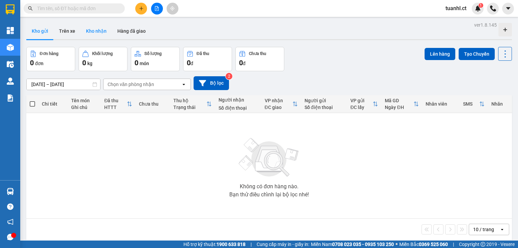
click at [98, 32] on button "Kho nhận" at bounding box center [96, 31] width 31 height 16
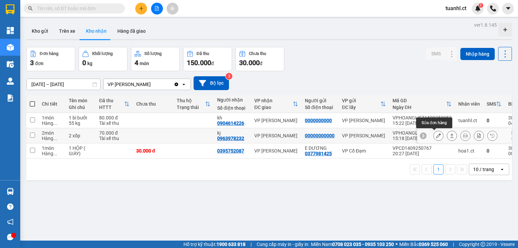
click at [436, 134] on icon at bounding box center [438, 135] width 5 height 5
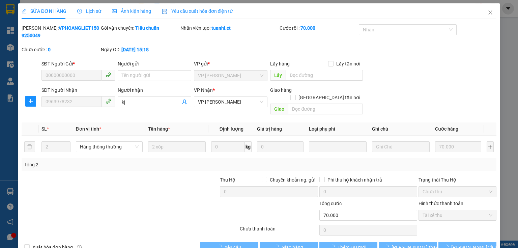
type input "00000000000"
type input "0963978232"
type input "kj"
type input "70.000"
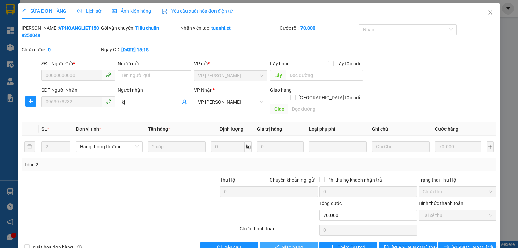
click at [287, 244] on span "Giao hàng" at bounding box center [293, 247] width 22 height 7
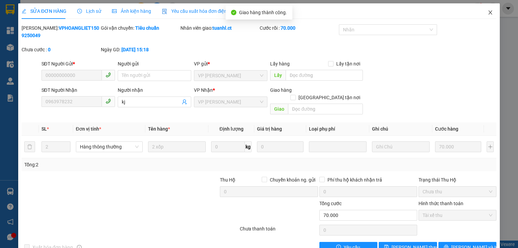
click at [489, 13] on icon "close" at bounding box center [491, 12] width 4 height 4
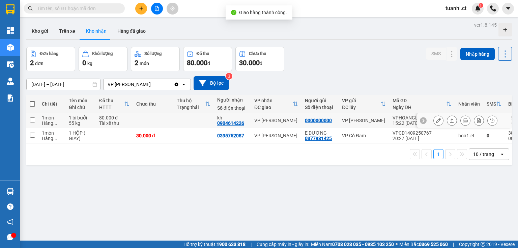
click at [436, 118] on icon at bounding box center [438, 120] width 5 height 5
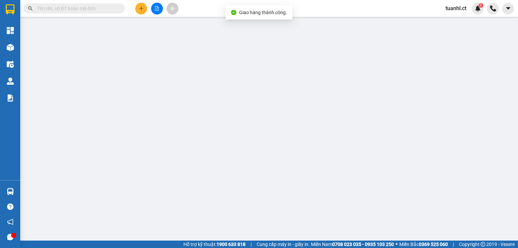
type input "0000000000"
type input "0904614226"
type input "kh"
type input "80.000"
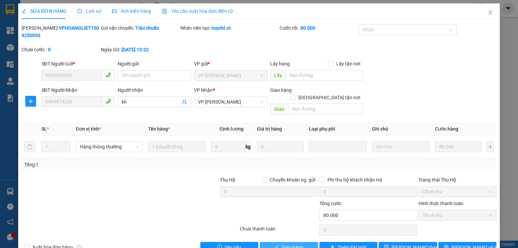
click at [286, 244] on span "Giao hàng" at bounding box center [293, 247] width 22 height 7
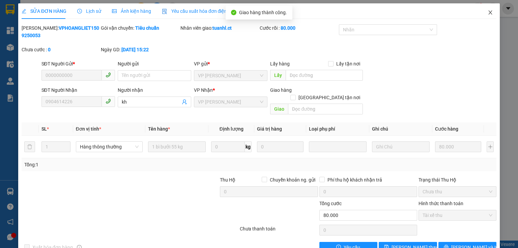
click at [488, 12] on icon "close" at bounding box center [490, 12] width 5 height 5
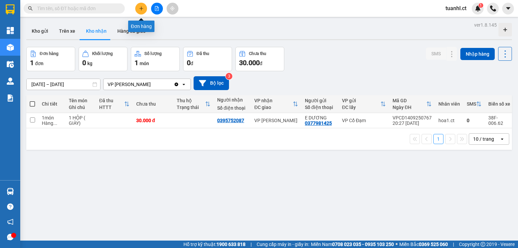
click at [144, 6] on button at bounding box center [141, 9] width 12 height 12
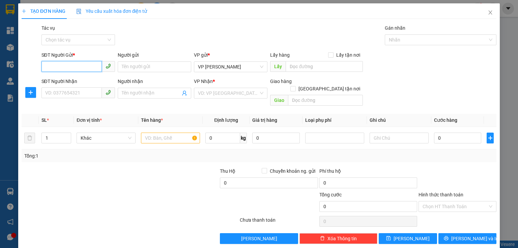
click at [77, 65] on input "SĐT Người Gửi *" at bounding box center [71, 66] width 60 height 11
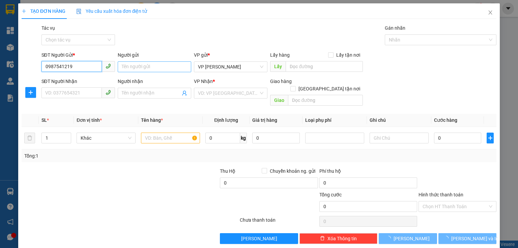
type input "0987541219"
click at [131, 66] on input "Người gửi" at bounding box center [155, 66] width 74 height 11
type input "a thắng"
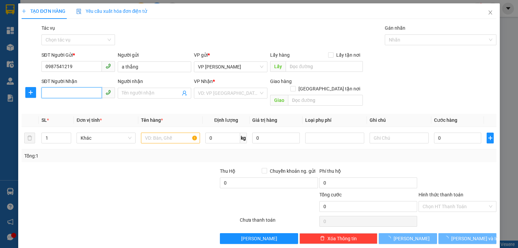
click at [67, 91] on input "SĐT Người Nhận" at bounding box center [71, 92] width 60 height 11
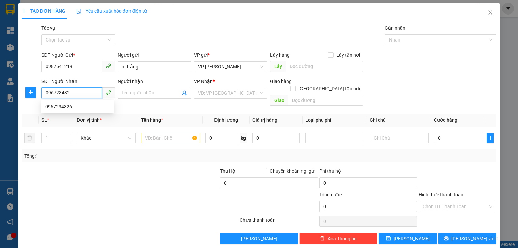
type input "0967234326"
click at [55, 108] on div "0967234326" at bounding box center [77, 106] width 65 height 7
type input "xuân thành"
type input "400.000"
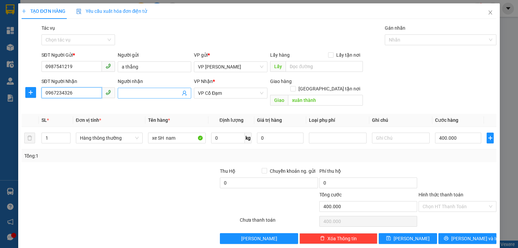
type input "0967234326"
click at [144, 95] on input "Người nhận" at bounding box center [151, 92] width 59 height 7
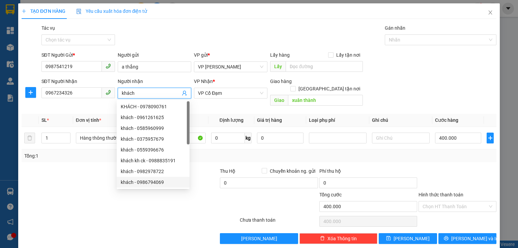
type input "khách"
click at [109, 215] on div at bounding box center [130, 221] width 218 height 13
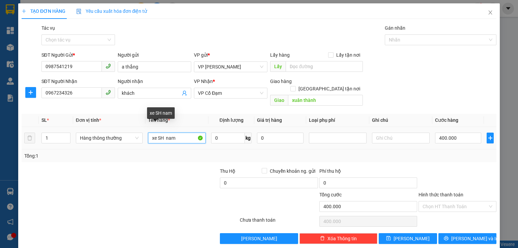
click at [178, 133] on input "xe SH nam" at bounding box center [177, 138] width 58 height 11
type input "xe số"
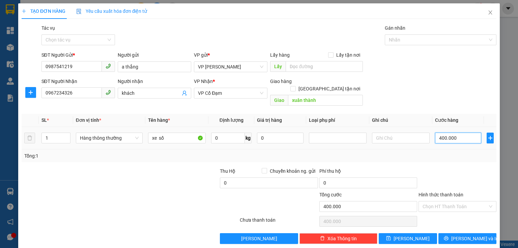
click at [466, 133] on input "400.000" at bounding box center [458, 138] width 46 height 11
type input "0"
click at [435, 133] on input "0" at bounding box center [458, 138] width 46 height 11
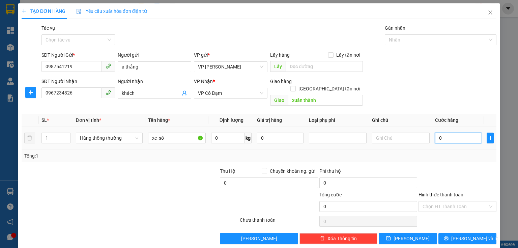
type input "20"
type input "240"
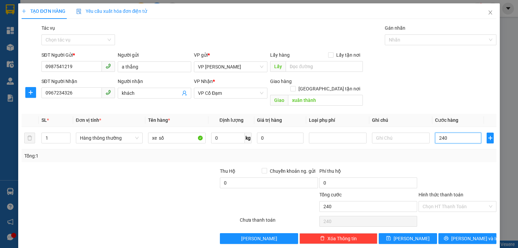
type input "240"
type input "240.000"
click at [452, 152] on div "Tổng: 1" at bounding box center [259, 155] width 470 height 7
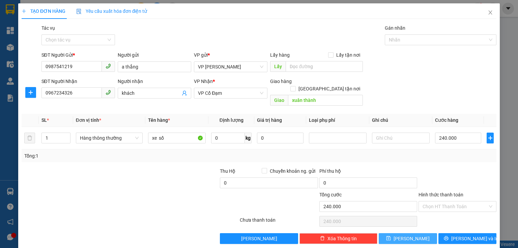
click at [413, 233] on button "[PERSON_NAME]" at bounding box center [408, 238] width 58 height 11
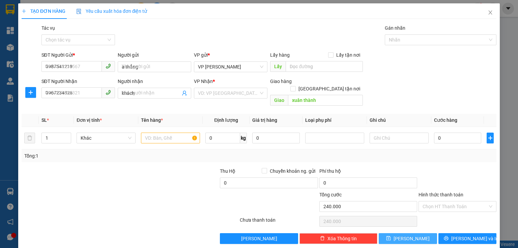
type input "0"
click at [483, 10] on span "Close" at bounding box center [490, 12] width 19 height 19
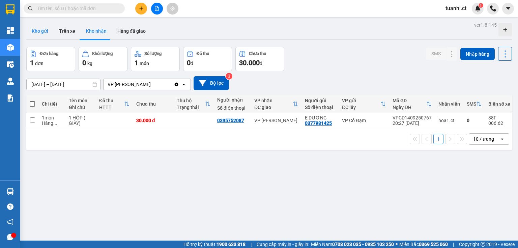
click at [46, 30] on button "Kho gửi" at bounding box center [39, 31] width 27 height 16
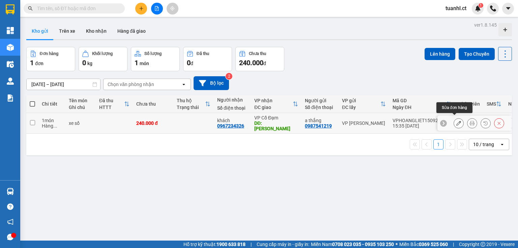
click at [454, 117] on button at bounding box center [458, 123] width 9 height 12
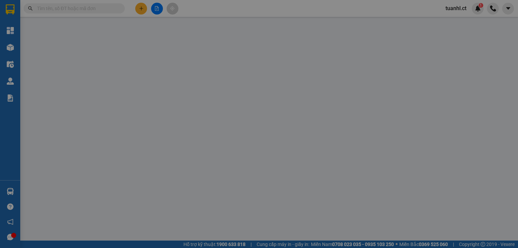
type input "0987541219"
type input "a thắng"
type input "0967234326"
type input "khách"
type input "xuân thành"
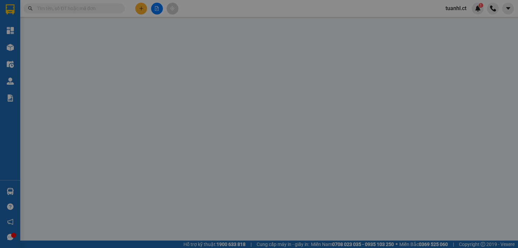
type input "240.000"
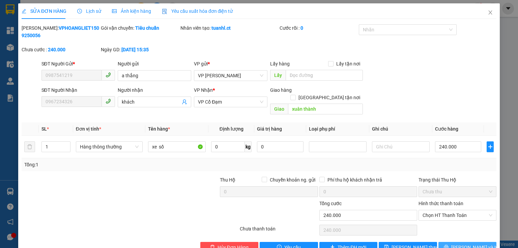
click at [448, 242] on button "[PERSON_NAME] và In" at bounding box center [467, 247] width 58 height 11
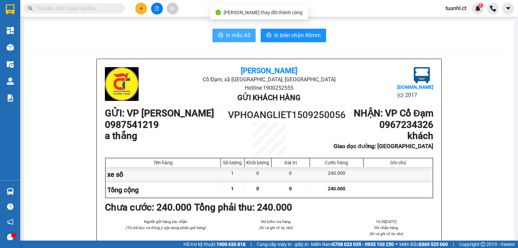
click at [229, 30] on button "In mẫu A5" at bounding box center [234, 35] width 43 height 13
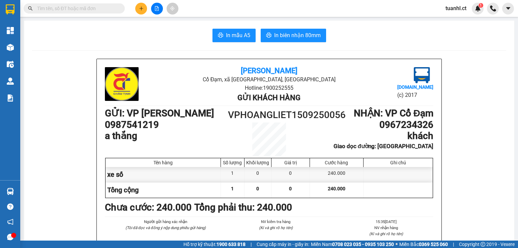
click at [100, 10] on input "text" at bounding box center [77, 8] width 80 height 7
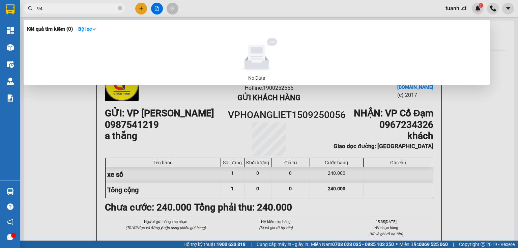
type input "9"
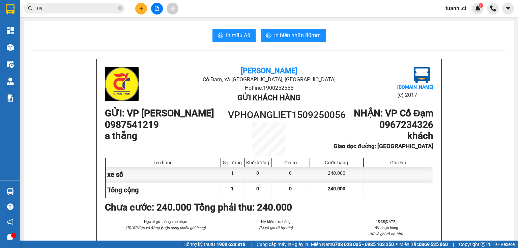
type input "0"
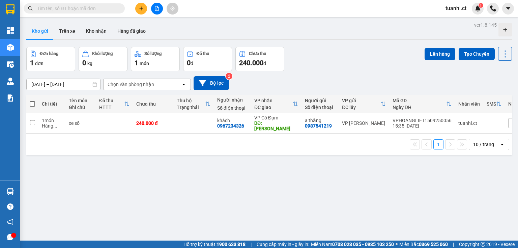
click at [87, 7] on input "text" at bounding box center [77, 8] width 80 height 7
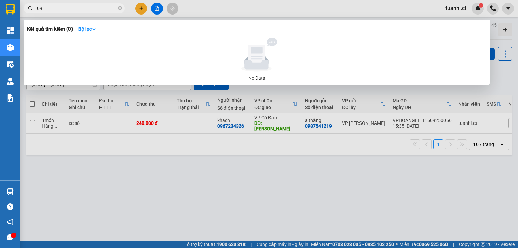
type input "0"
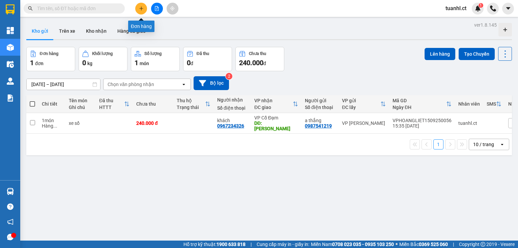
click at [138, 8] on button at bounding box center [141, 9] width 12 height 12
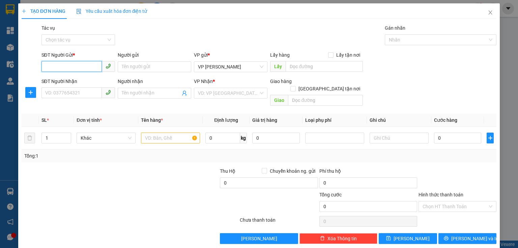
click at [62, 68] on input "SĐT Người Gửi *" at bounding box center [71, 66] width 60 height 11
type input "0969566222"
click at [67, 81] on div "0969566222 - A ĐỨC" at bounding box center [77, 80] width 65 height 7
type input "A ĐỨC"
type input "0966893739"
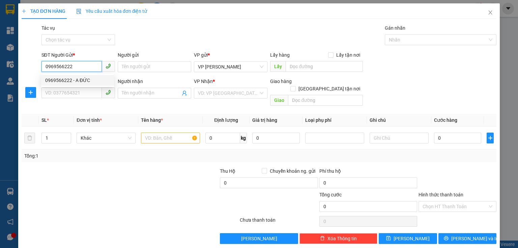
type input "GIA LÁCH"
type input "50.000"
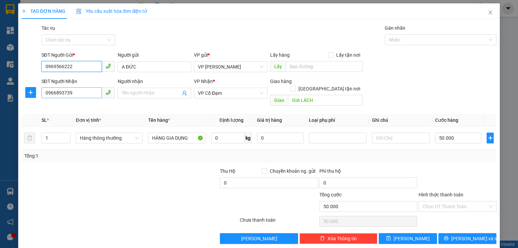
type input "0969566222"
click at [76, 89] on input "0966893739" at bounding box center [71, 92] width 60 height 11
type input "0"
type input "0972949678"
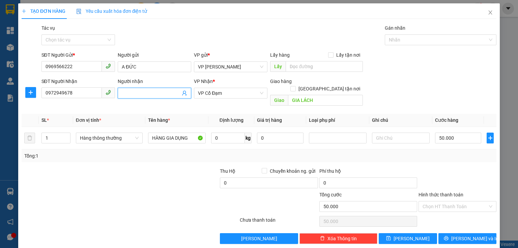
click at [159, 90] on input "Người nhận" at bounding box center [151, 92] width 59 height 7
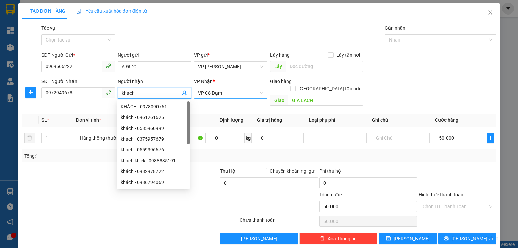
click at [247, 93] on span "VP Cổ Đạm" at bounding box center [230, 93] width 65 height 10
type input "khách"
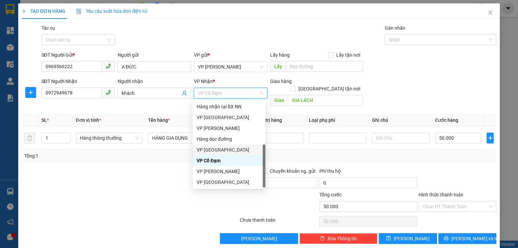
scroll to position [22, 0]
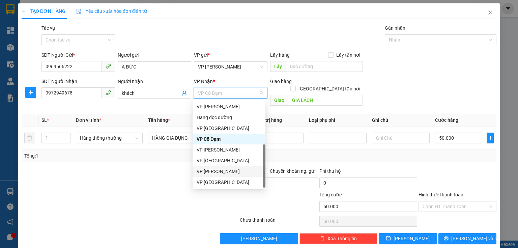
click at [226, 170] on div "VP [PERSON_NAME]" at bounding box center [229, 171] width 65 height 7
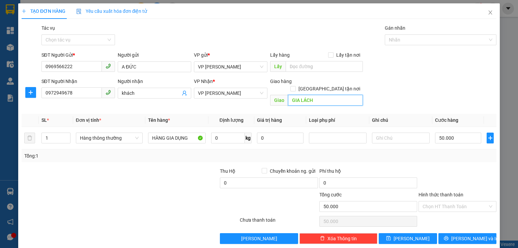
click at [319, 96] on input "GIA LÁCH" at bounding box center [325, 100] width 75 height 11
type input "hồng lĩnh"
click at [53, 133] on input "1" at bounding box center [56, 138] width 28 height 10
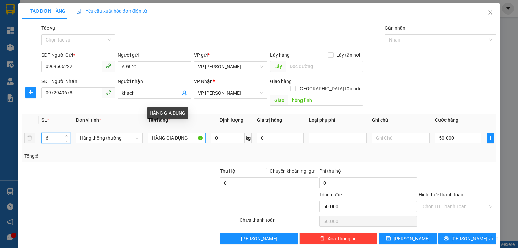
type input "6"
click at [190, 133] on input "HÀNG GIA DỤNG" at bounding box center [177, 138] width 58 height 11
type input "H"
type input "6 thùng hàng"
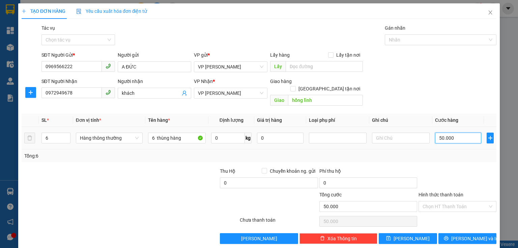
click at [451, 134] on input "50.000" at bounding box center [458, 138] width 46 height 11
type input "0"
click at [435, 133] on input "0" at bounding box center [458, 138] width 46 height 11
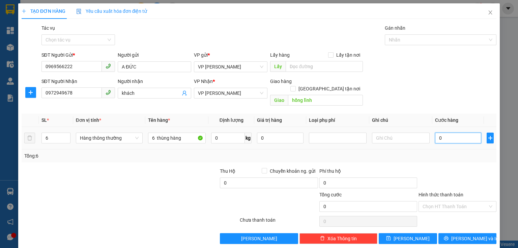
type input "30"
type input "300"
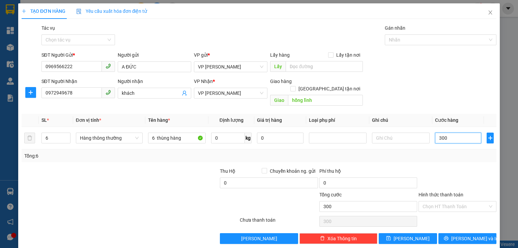
type input "300"
type input "300.000"
click at [441, 158] on div "Transit Pickup Surcharge Ids Transit Deliver Surcharge Ids Transit Deliver Surc…" at bounding box center [259, 134] width 475 height 220
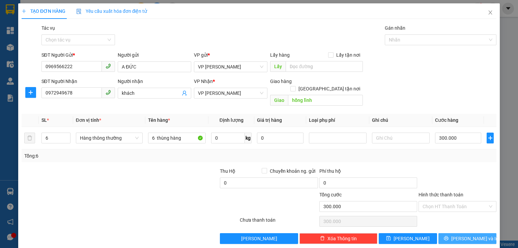
click at [457, 233] on button "[PERSON_NAME] và In" at bounding box center [467, 238] width 58 height 11
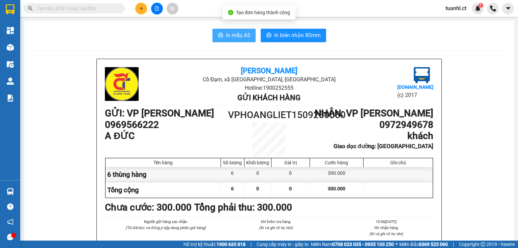
click at [229, 34] on span "In mẫu A5" at bounding box center [238, 35] width 24 height 8
click at [237, 35] on span "In mẫu A5" at bounding box center [238, 35] width 24 height 8
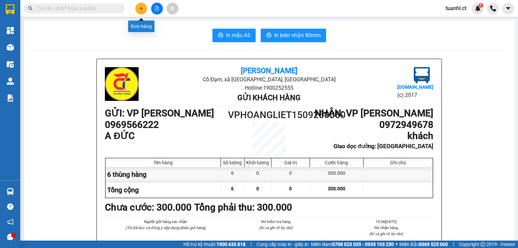
click at [142, 10] on icon "plus" at bounding box center [141, 8] width 5 height 5
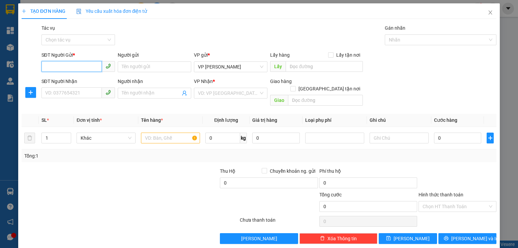
click at [54, 65] on input "SĐT Người Gửi *" at bounding box center [71, 66] width 60 height 11
type input "0946071578"
click at [128, 63] on input "Người gửi" at bounding box center [155, 66] width 74 height 11
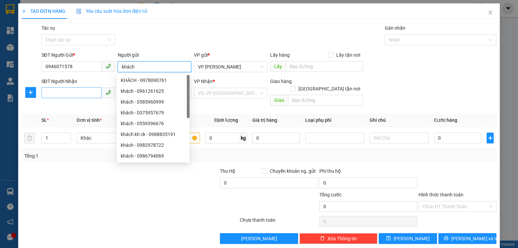
type input "khách"
click at [46, 90] on input "SĐT Người Nhận" at bounding box center [71, 92] width 60 height 11
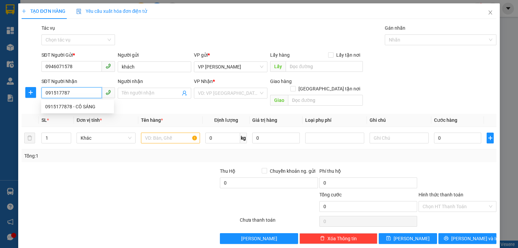
type input "0915177878"
click at [55, 104] on div "0915177878 - CÔ SÁNG" at bounding box center [77, 106] width 65 height 7
type input "CÔ SÁNG"
type input "VP XUÂN GIANG"
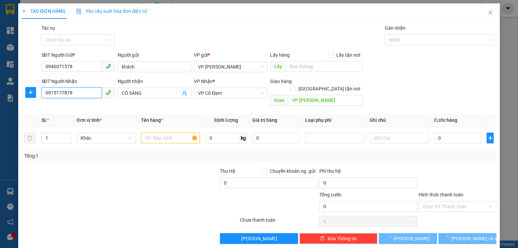
type input "40.000"
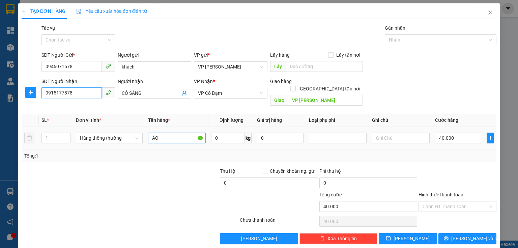
type input "0915177878"
click at [164, 133] on input "ÁO" at bounding box center [177, 138] width 58 height 11
type input "Á"
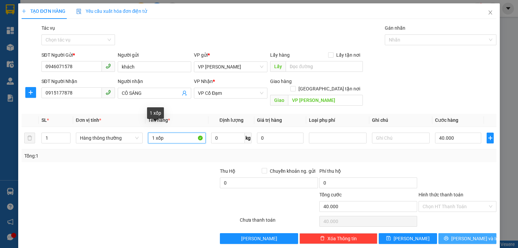
type input "1 xốp"
click at [467, 235] on span "[PERSON_NAME] và In" at bounding box center [474, 238] width 47 height 7
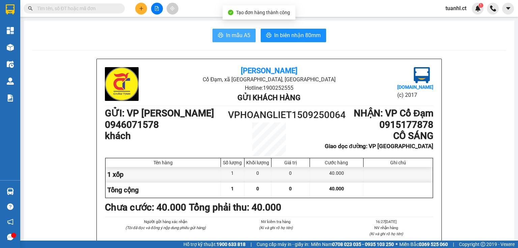
click at [236, 34] on span "In mẫu A5" at bounding box center [238, 35] width 24 height 8
click at [141, 6] on icon "plus" at bounding box center [141, 8] width 5 height 5
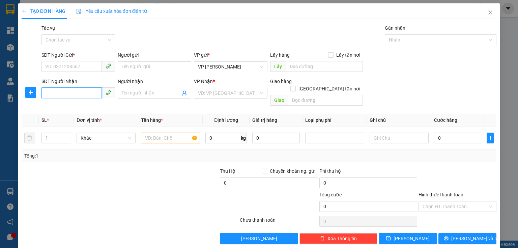
click at [58, 89] on input "SĐT Người Nhận" at bounding box center [71, 92] width 60 height 11
type input "0965126548"
click at [127, 114] on th "Đơn vị tính *" at bounding box center [106, 120] width 64 height 13
click at [155, 96] on input "Người nhận" at bounding box center [151, 92] width 59 height 7
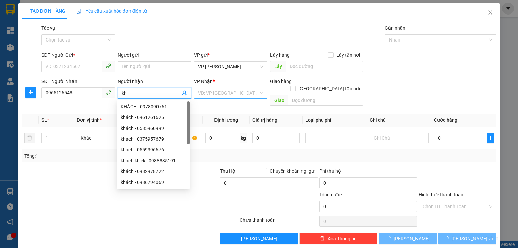
type input "kh"
click at [224, 94] on input "search" at bounding box center [228, 93] width 61 height 10
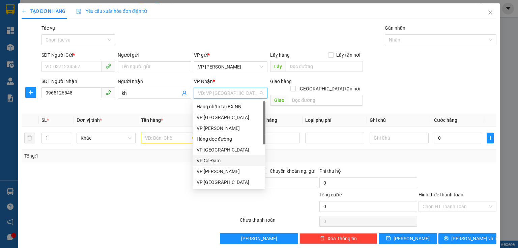
click at [217, 158] on div "VP Cổ Đạm" at bounding box center [229, 160] width 65 height 7
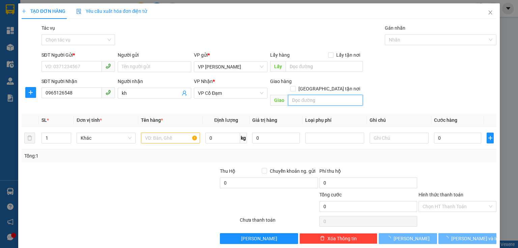
click at [294, 95] on input "text" at bounding box center [325, 100] width 75 height 11
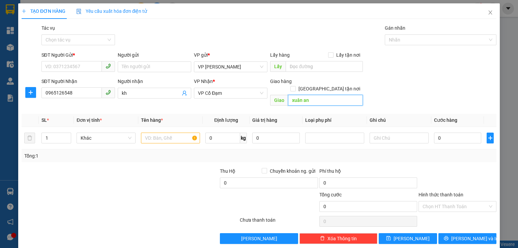
type input "xuân an"
click at [70, 59] on div "SĐT Người Gửi *" at bounding box center [78, 56] width 74 height 10
click at [69, 61] on input "SĐT Người Gửi *" at bounding box center [71, 66] width 60 height 11
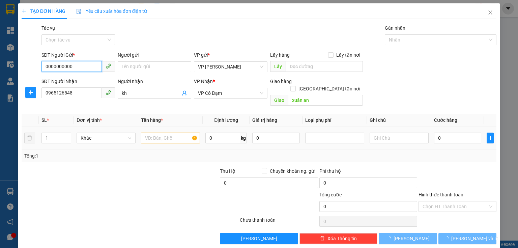
type input "0000000000"
click at [150, 133] on input "text" at bounding box center [170, 138] width 59 height 11
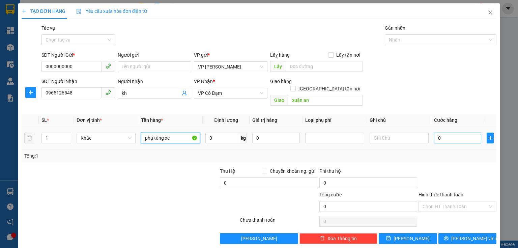
type input "phụ tùng xe"
click at [434, 133] on input "0" at bounding box center [457, 138] width 47 height 11
type input "4"
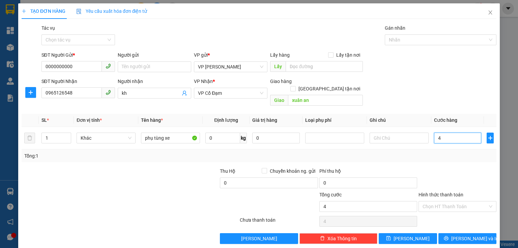
type input "40"
type input "40.000"
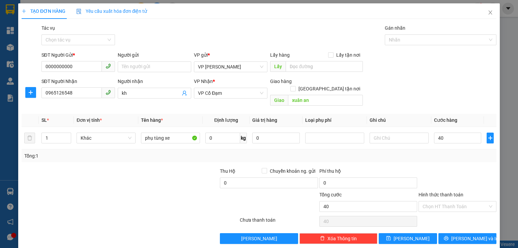
type input "40.000"
click at [452, 167] on div at bounding box center [457, 179] width 79 height 24
click at [449, 236] on icon "printer" at bounding box center [446, 238] width 5 height 5
click at [471, 235] on span "[PERSON_NAME] và In" at bounding box center [474, 238] width 47 height 7
click at [470, 235] on span "[PERSON_NAME] và In" at bounding box center [474, 238] width 47 height 7
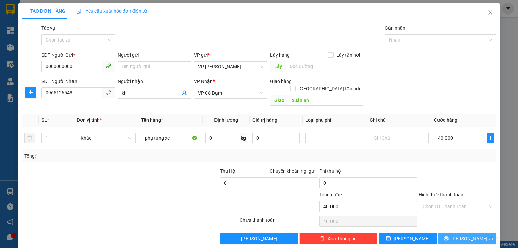
click at [464, 235] on span "[PERSON_NAME] và In" at bounding box center [474, 238] width 47 height 7
click at [463, 235] on span "[PERSON_NAME] và In" at bounding box center [474, 238] width 47 height 7
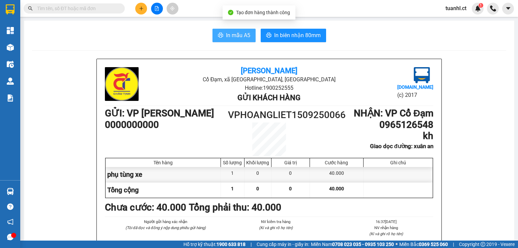
click at [240, 39] on span "In mẫu A5" at bounding box center [238, 35] width 24 height 8
click at [69, 8] on input "text" at bounding box center [77, 8] width 80 height 7
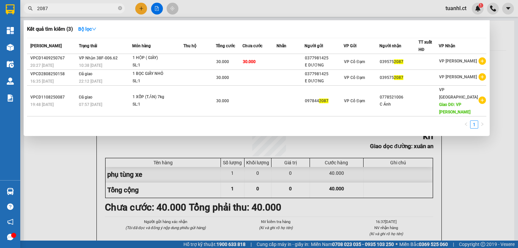
type input "2087"
